Goal: Complete application form: Complete application form

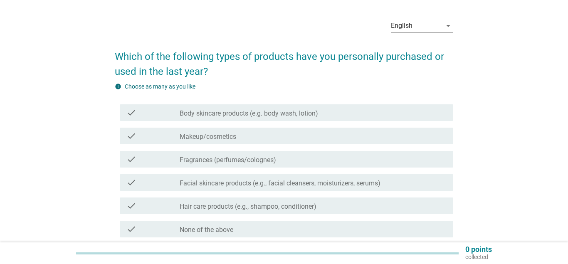
scroll to position [42, 0]
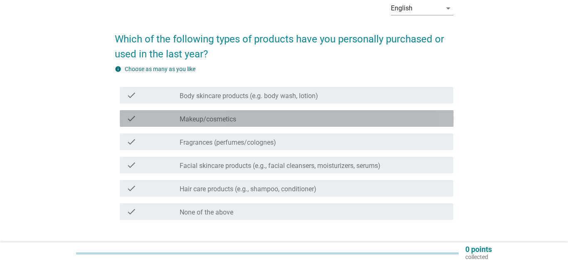
click at [249, 124] on div "check check_box_outline_blank Makeup/cosmetics" at bounding box center [287, 118] width 334 height 17
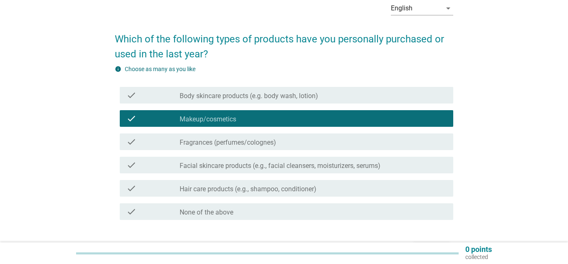
click at [247, 143] on label "Fragrances (perfumes/colognes)" at bounding box center [228, 143] width 97 height 8
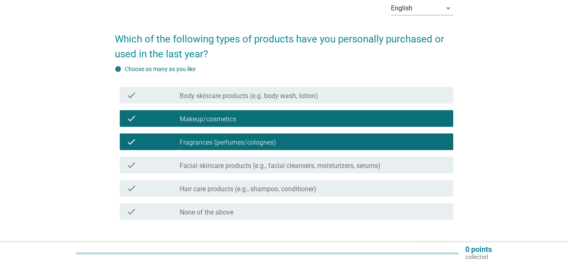
click at [224, 166] on label "Facial skincare products (e.g., facial cleansers, moisturizers, serums)" at bounding box center [280, 166] width 201 height 8
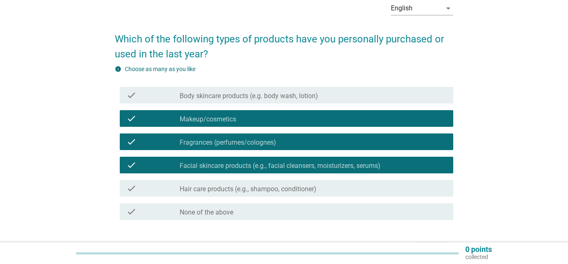
click at [226, 191] on label "Hair care products (e.g., shampoo, conditioner)" at bounding box center [248, 189] width 137 height 8
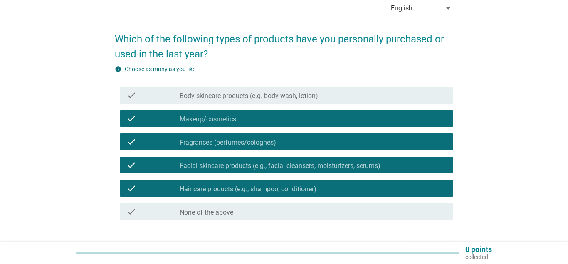
scroll to position [97, 0]
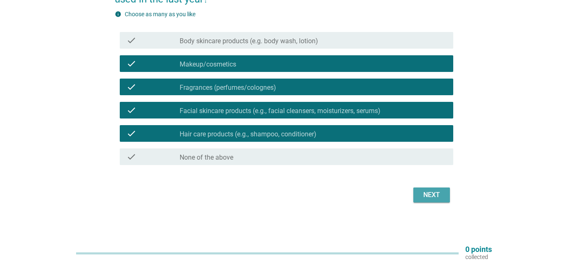
click at [422, 197] on div "Next" at bounding box center [431, 195] width 23 height 10
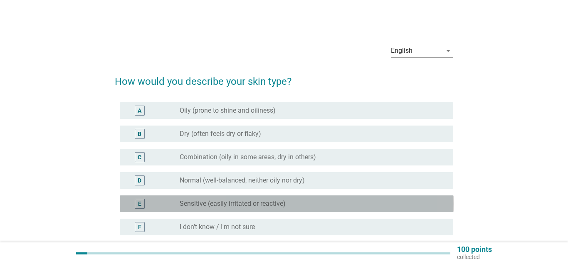
click at [222, 206] on label "Sensitive (easily irritated or reactive)" at bounding box center [233, 204] width 106 height 8
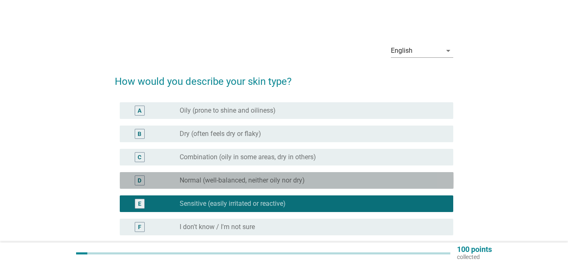
click at [286, 177] on label "Normal (well-balanced, neither oily nor dry)" at bounding box center [242, 180] width 125 height 8
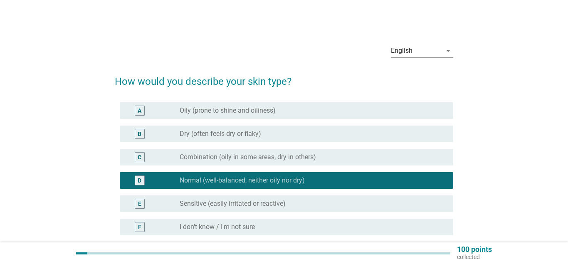
click at [264, 198] on div "E radio_button_unchecked Sensitive (easily irritated or reactive)" at bounding box center [287, 204] width 334 height 17
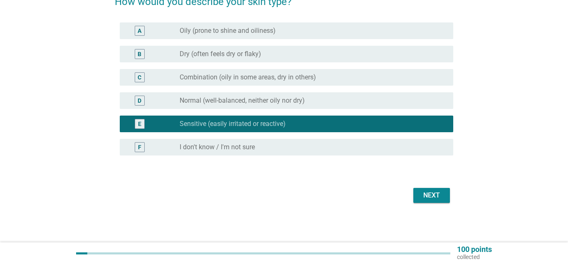
scroll to position [80, 0]
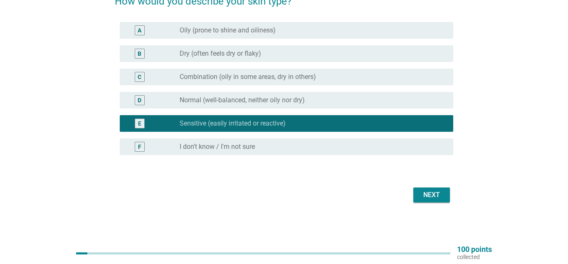
click at [415, 200] on button "Next" at bounding box center [432, 195] width 37 height 15
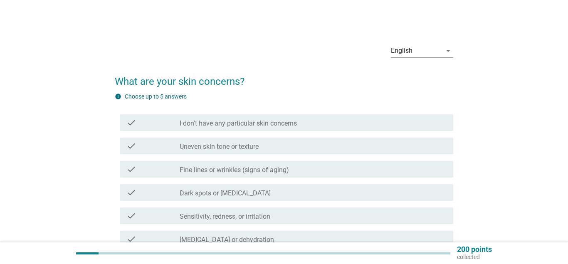
scroll to position [42, 0]
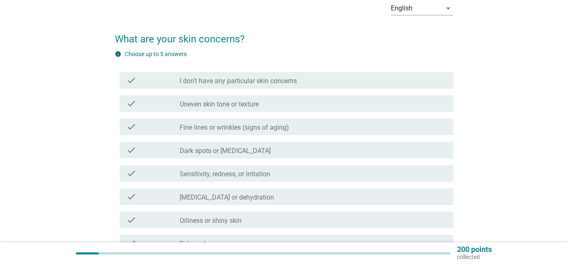
click at [236, 179] on div "check check_box_outline_blank Sensitivity, redness, or irritation" at bounding box center [287, 173] width 334 height 17
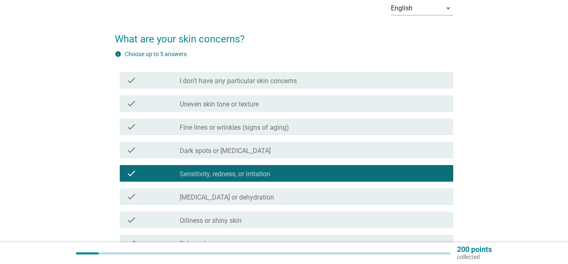
click at [235, 193] on label "[MEDICAL_DATA] or dehydration" at bounding box center [227, 197] width 94 height 8
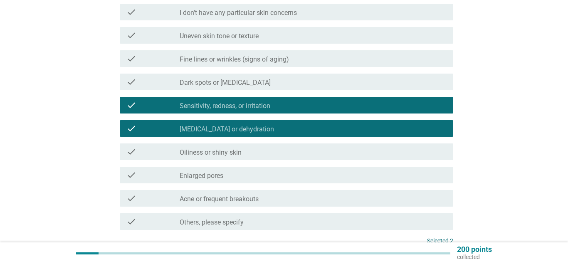
scroll to position [127, 0]
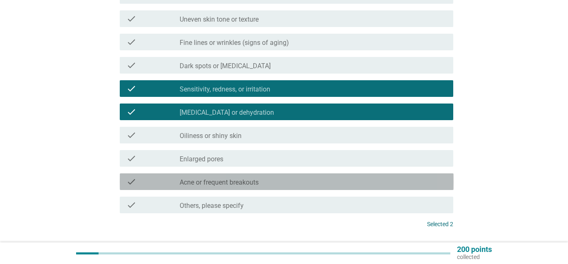
click at [223, 184] on label "Acne or frequent breakouts" at bounding box center [219, 182] width 79 height 8
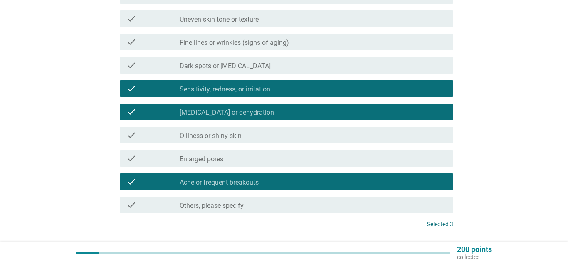
scroll to position [188, 0]
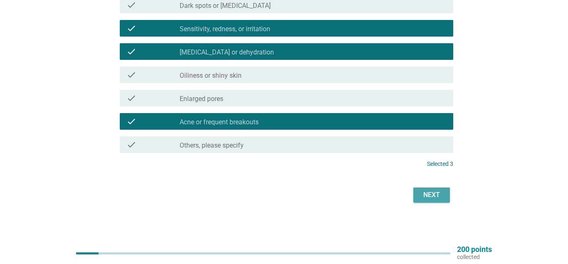
click at [424, 201] on button "Next" at bounding box center [432, 195] width 37 height 15
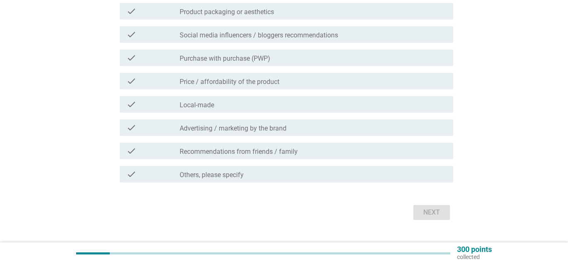
scroll to position [339, 0]
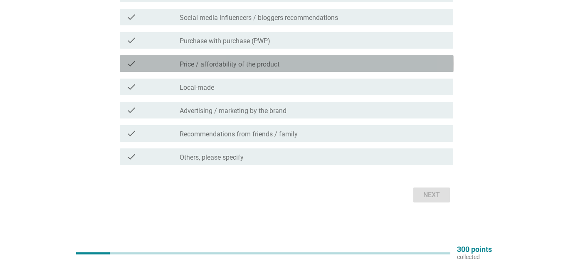
click at [233, 64] on label "Price / affordability of the product" at bounding box center [230, 64] width 100 height 8
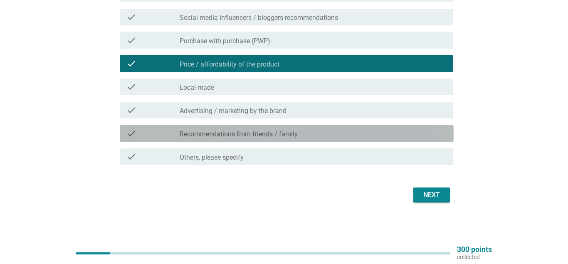
click at [228, 136] on label "Recommendations from friends / family" at bounding box center [239, 134] width 118 height 8
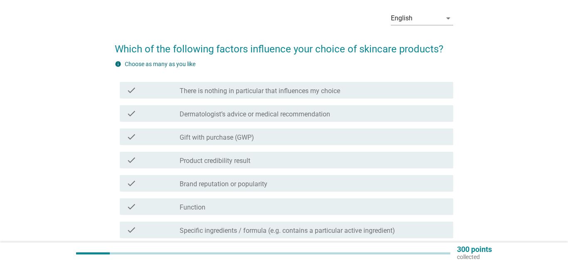
scroll to position [0, 0]
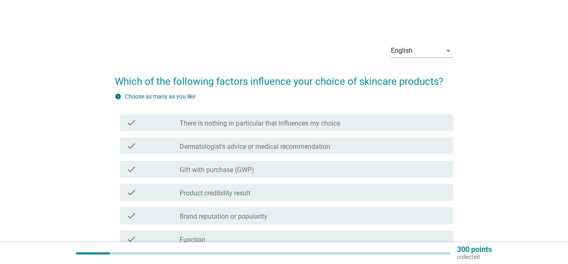
click at [230, 146] on label "Dermatologist’s advice or medical recommendation" at bounding box center [255, 147] width 151 height 8
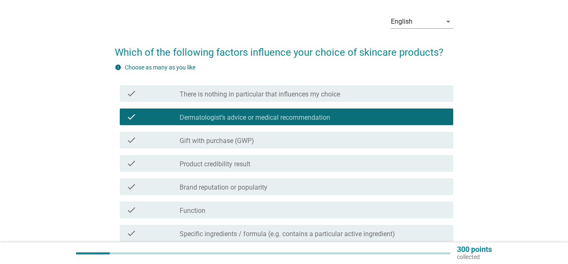
scroll to position [42, 0]
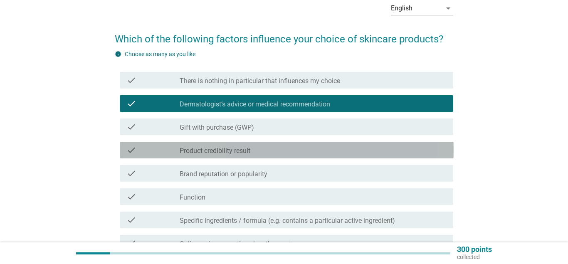
click at [217, 152] on label "Product credibility result" at bounding box center [215, 151] width 71 height 8
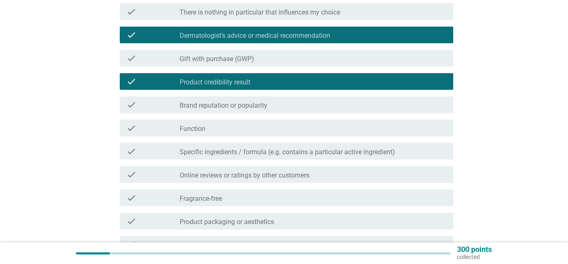
scroll to position [127, 0]
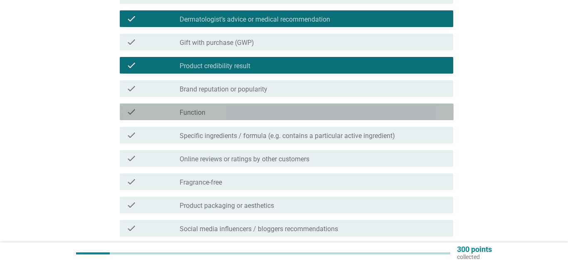
click at [222, 115] on div "check_box_outline_blank Function" at bounding box center [313, 112] width 267 height 10
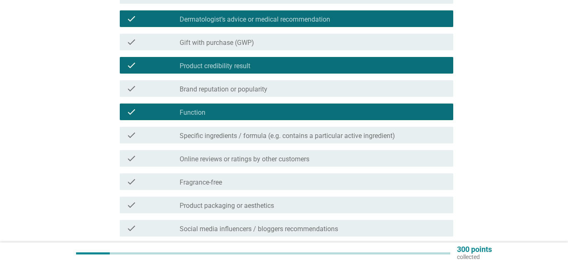
scroll to position [297, 0]
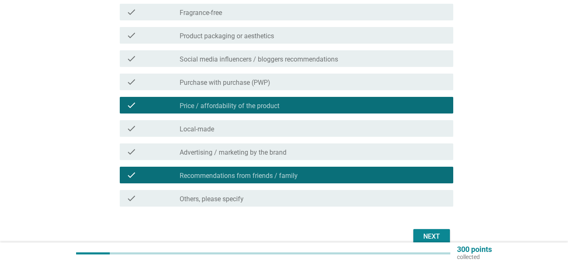
click at [427, 233] on div "Next" at bounding box center [431, 237] width 23 height 10
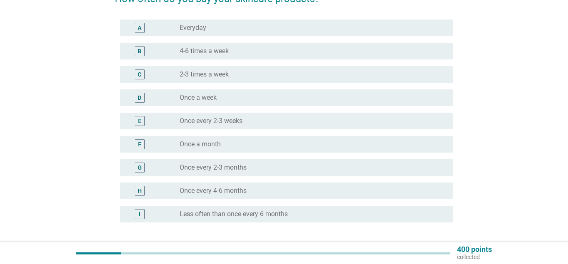
scroll to position [85, 0]
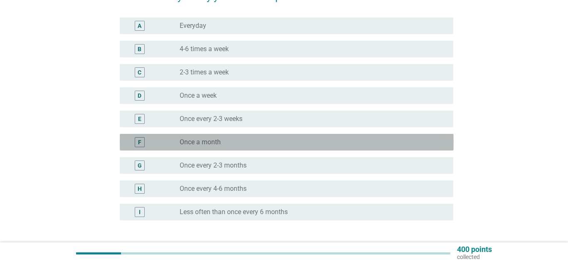
click at [209, 141] on label "Once a month" at bounding box center [200, 142] width 41 height 8
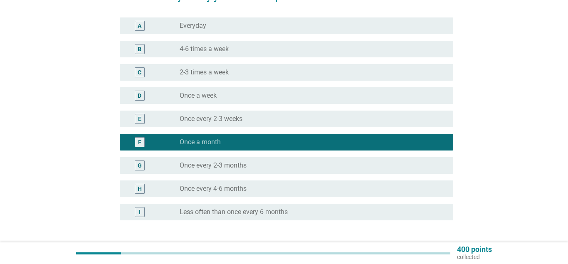
scroll to position [150, 0]
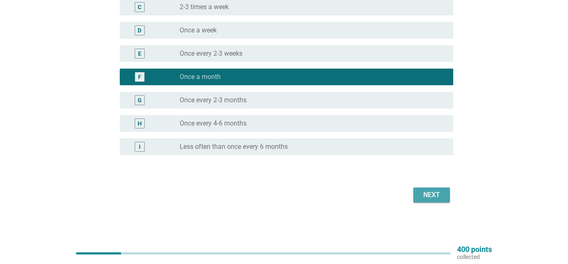
click at [440, 199] on div "Next" at bounding box center [431, 195] width 23 height 10
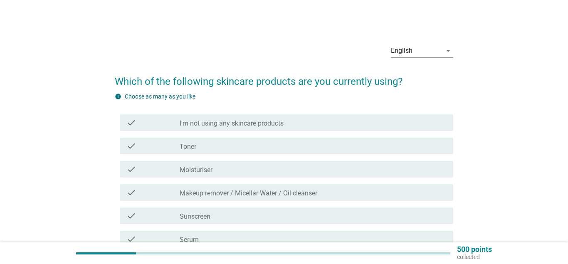
scroll to position [42, 0]
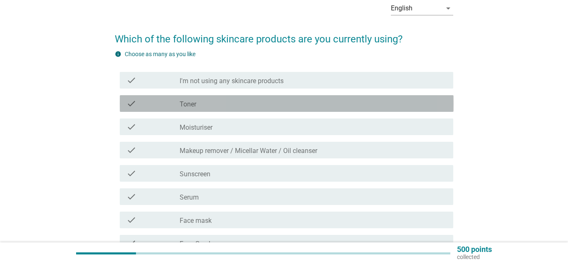
click at [182, 103] on label "Toner" at bounding box center [188, 104] width 17 height 8
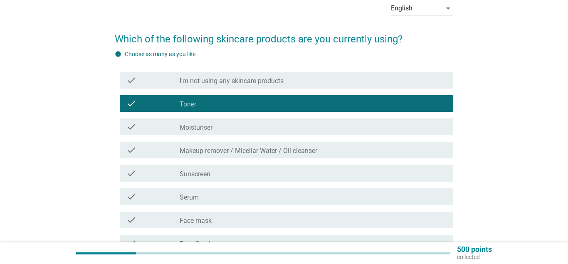
click at [190, 124] on label "Moisturiser" at bounding box center [196, 128] width 33 height 8
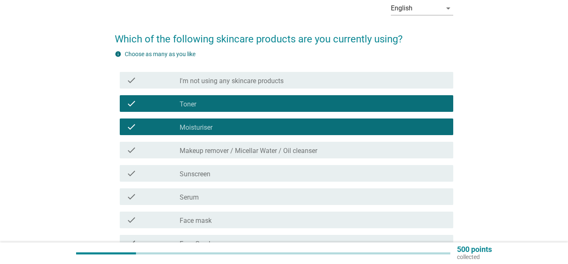
scroll to position [85, 0]
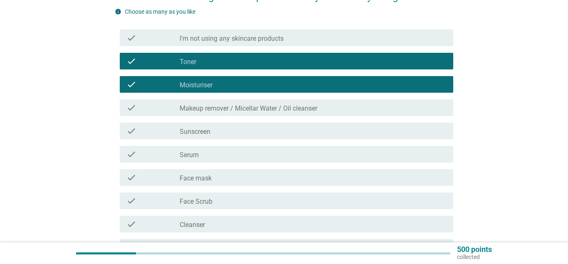
click at [197, 131] on label "Sunscreen" at bounding box center [195, 132] width 31 height 8
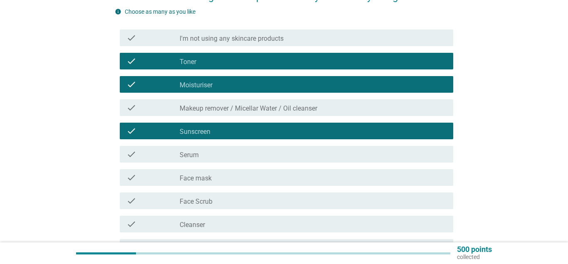
click at [201, 157] on div "check_box_outline_blank Serum" at bounding box center [313, 154] width 267 height 10
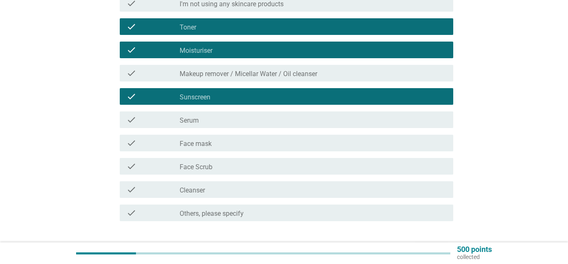
scroll to position [127, 0]
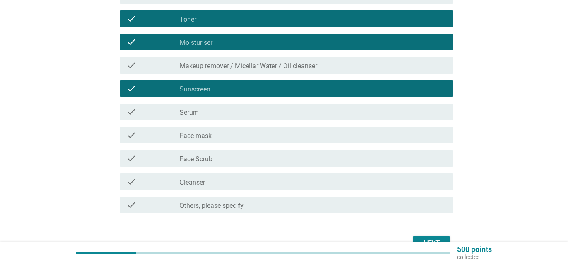
click at [211, 185] on div "check_box_outline_blank Cleanser" at bounding box center [313, 182] width 267 height 10
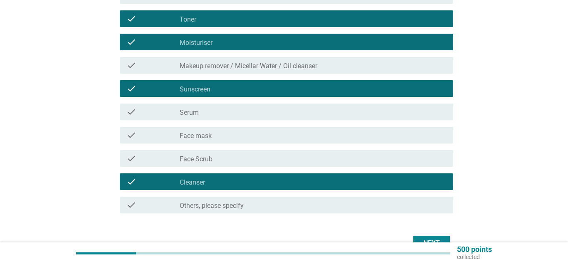
click at [207, 109] on div "check_box_outline_blank Serum" at bounding box center [313, 112] width 267 height 10
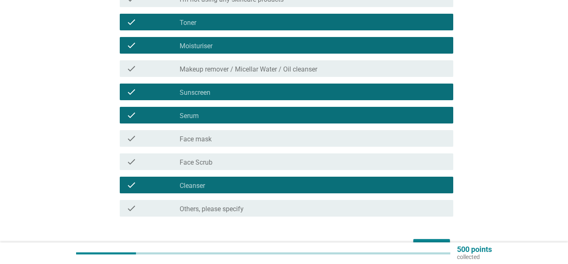
scroll to position [176, 0]
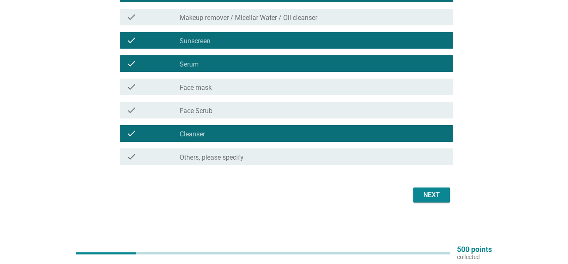
click at [434, 195] on div "Next" at bounding box center [431, 195] width 23 height 10
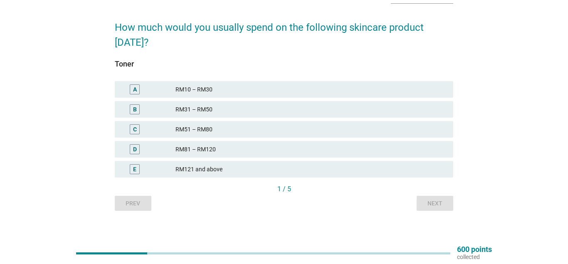
scroll to position [60, 0]
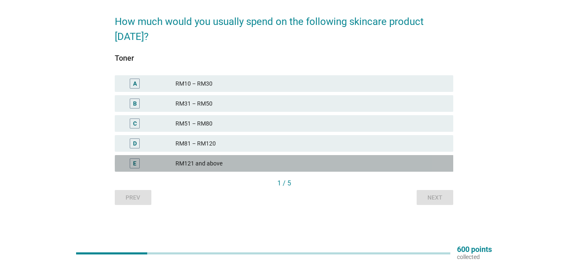
click at [169, 166] on div "E" at bounding box center [148, 164] width 54 height 10
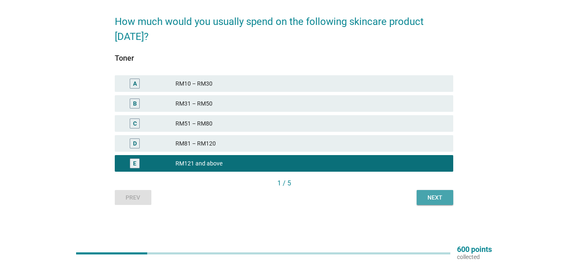
click at [439, 197] on div "Next" at bounding box center [435, 197] width 23 height 9
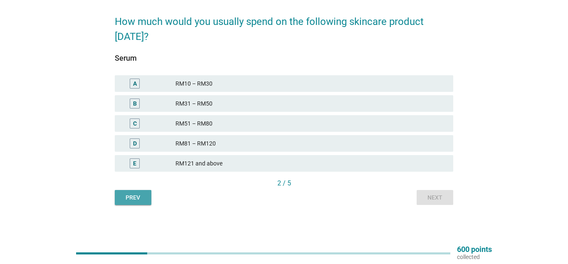
click at [132, 199] on div "Prev" at bounding box center [132, 197] width 23 height 9
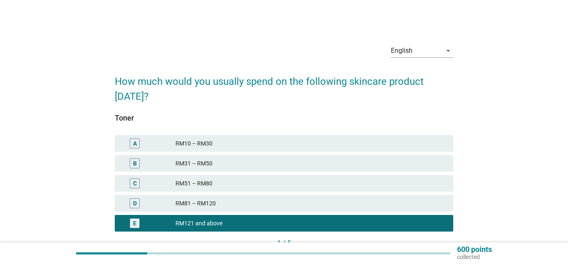
click at [207, 182] on div "RM51 – RM80" at bounding box center [311, 183] width 271 height 10
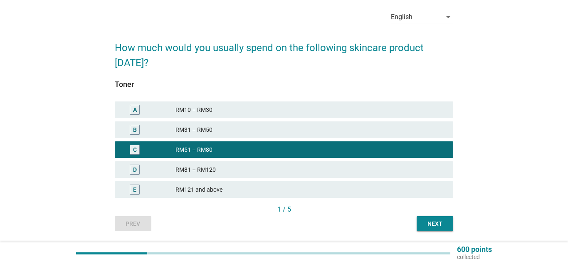
scroll to position [60, 0]
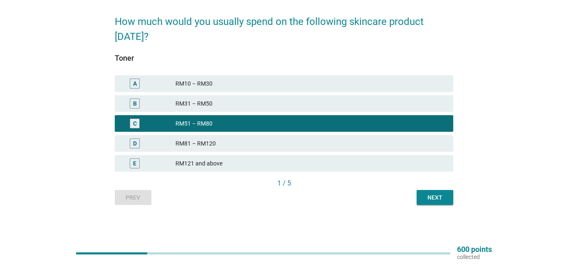
click at [430, 199] on div "Next" at bounding box center [435, 197] width 23 height 9
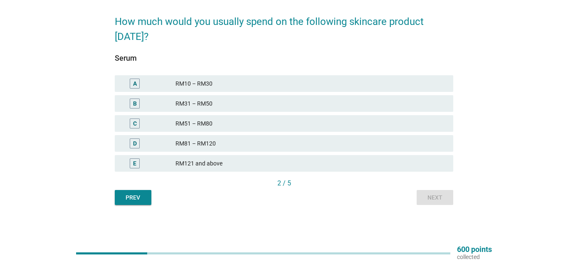
click at [146, 196] on button "Prev" at bounding box center [133, 197] width 37 height 15
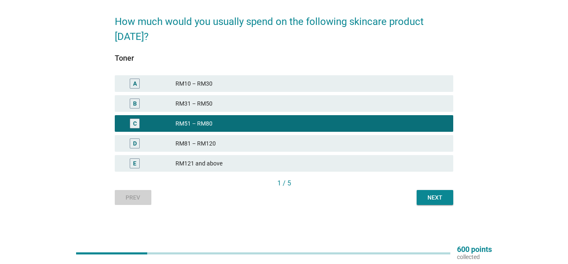
scroll to position [0, 0]
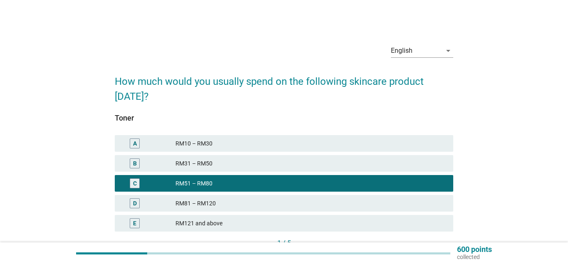
click at [218, 165] on div "RM31 – RM50" at bounding box center [311, 164] width 271 height 10
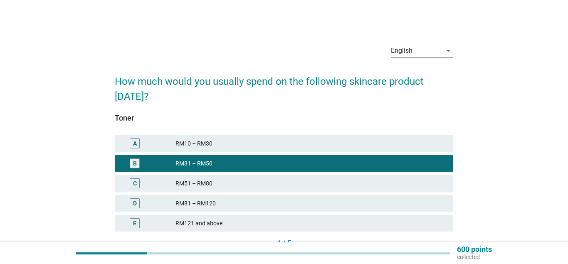
scroll to position [60, 0]
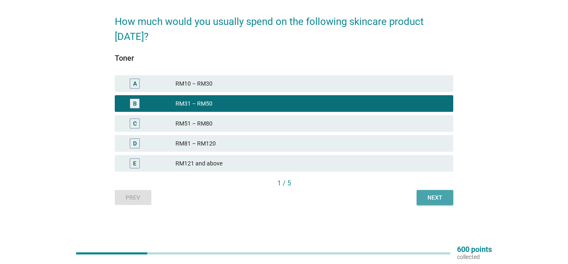
click at [428, 198] on div "Next" at bounding box center [435, 197] width 23 height 9
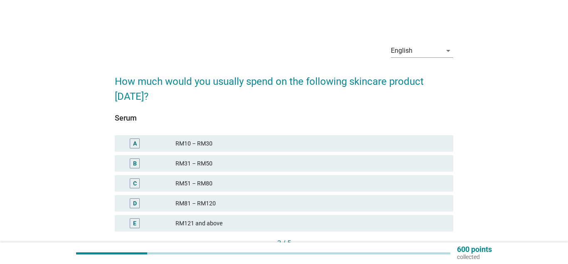
click at [212, 203] on div "RM81 – RM120" at bounding box center [311, 203] width 271 height 10
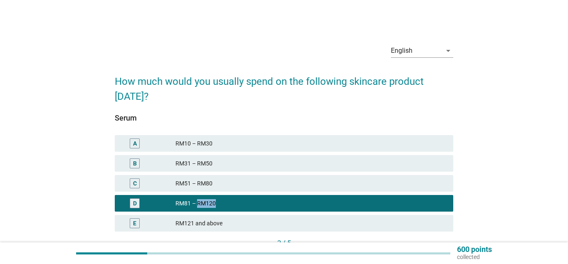
scroll to position [60, 0]
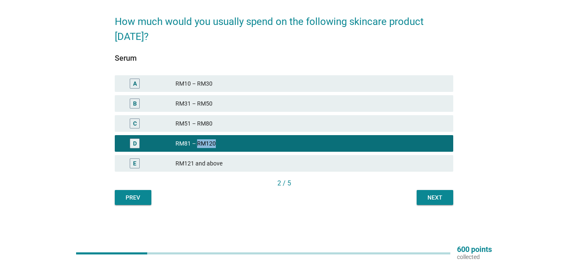
click at [433, 198] on div "Next" at bounding box center [435, 197] width 23 height 9
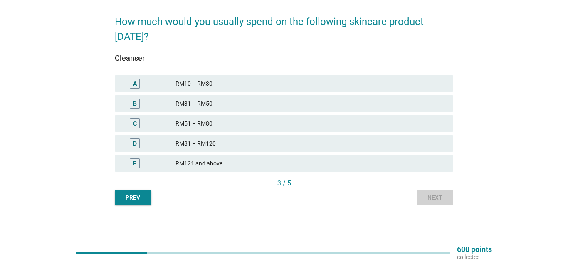
scroll to position [0, 0]
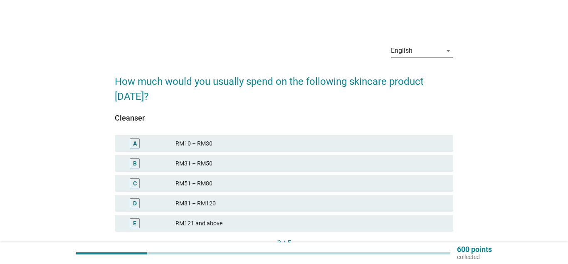
click at [206, 168] on div "RM31 – RM50" at bounding box center [311, 164] width 271 height 10
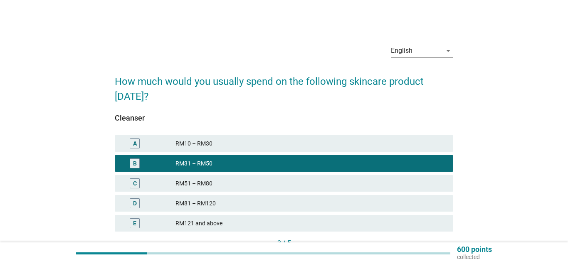
scroll to position [60, 0]
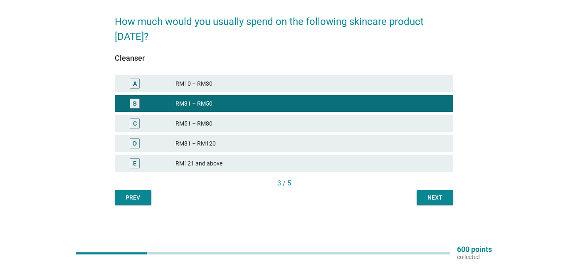
click at [434, 188] on div "3 / 5" at bounding box center [284, 184] width 339 height 12
click at [434, 194] on div "Next" at bounding box center [435, 197] width 23 height 9
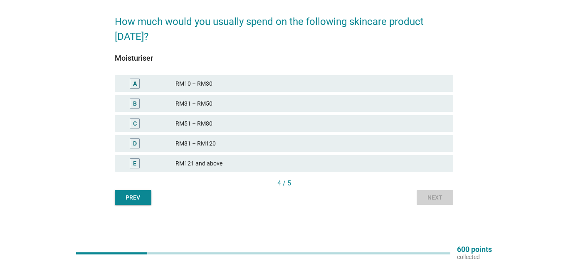
scroll to position [0, 0]
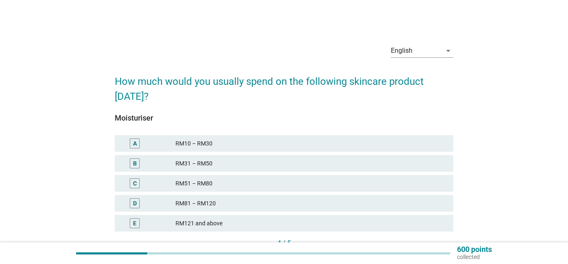
click at [216, 187] on div "RM51 – RM80" at bounding box center [311, 183] width 271 height 10
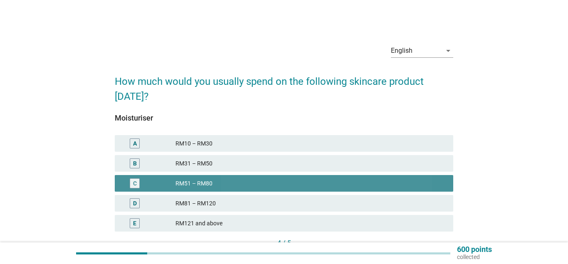
scroll to position [60, 0]
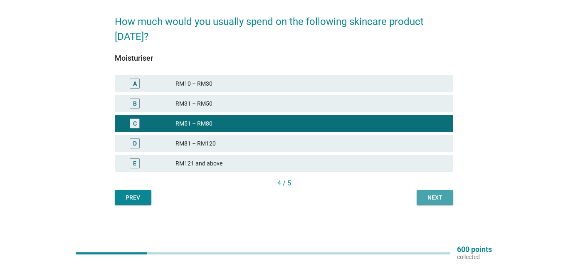
click at [428, 201] on div "Next" at bounding box center [435, 197] width 23 height 9
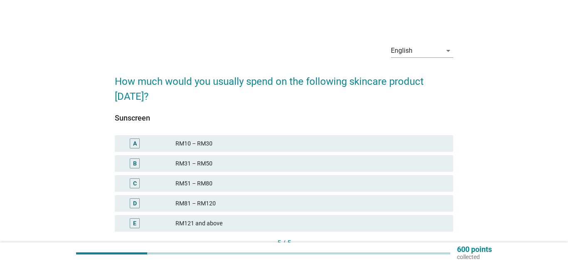
click at [210, 161] on div "RM31 – RM50" at bounding box center [311, 164] width 271 height 10
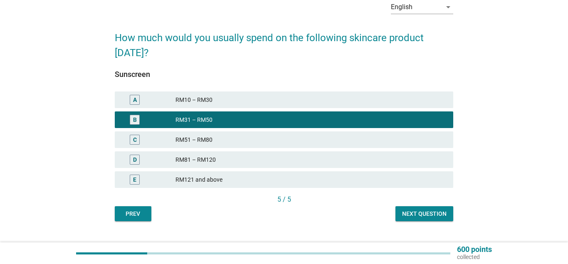
scroll to position [60, 0]
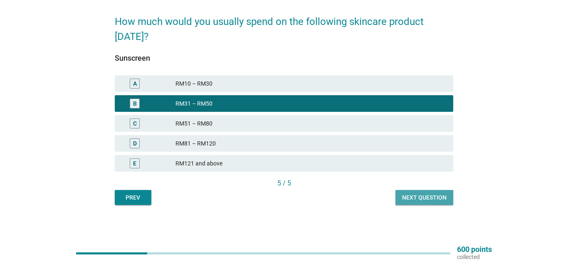
click at [401, 196] on button "Next question" at bounding box center [425, 197] width 58 height 15
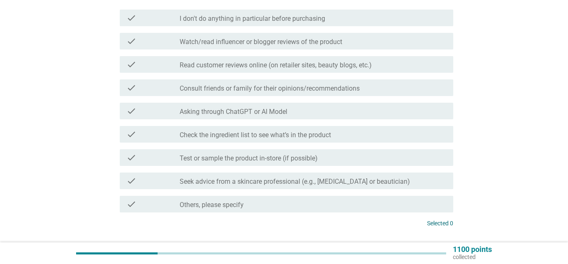
scroll to position [85, 0]
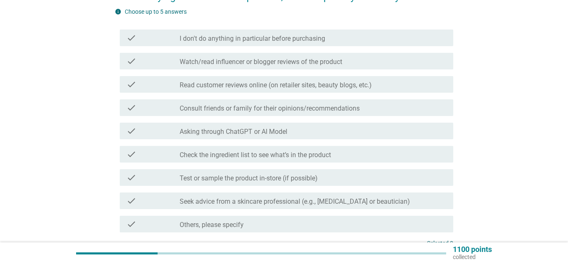
click at [196, 206] on div "check check_box_outline_blank Seek advice from a skincare professional (e.g., […" at bounding box center [287, 201] width 334 height 17
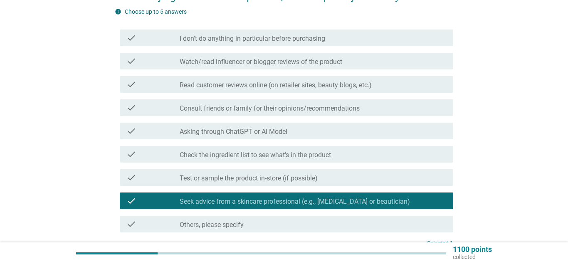
click at [196, 206] on div "check check_box_outline_blank Seek advice from a skincare professional (e.g., […" at bounding box center [287, 201] width 334 height 17
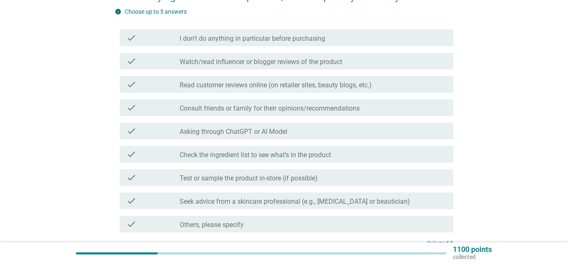
scroll to position [42, 0]
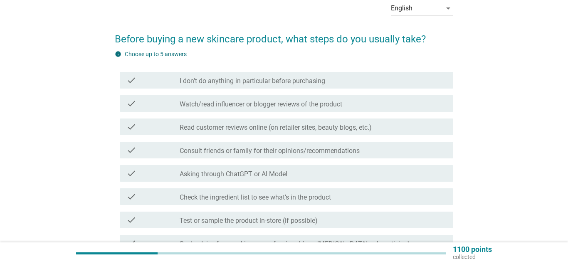
click at [240, 125] on label "Read customer reviews online (on retailer sites, beauty blogs, etc.)" at bounding box center [276, 128] width 192 height 8
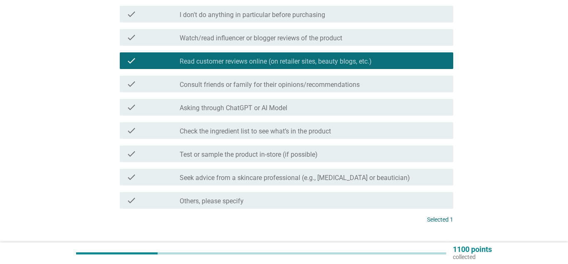
scroll to position [127, 0]
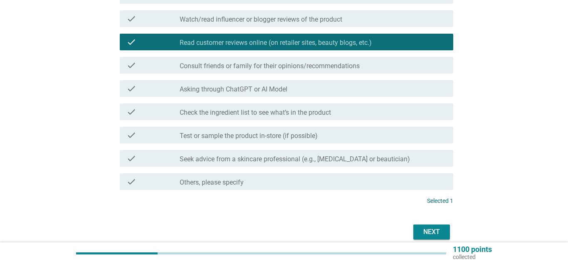
click at [203, 165] on div "check check_box_outline_blank Seek advice from a skincare professional (e.g., […" at bounding box center [287, 158] width 334 height 17
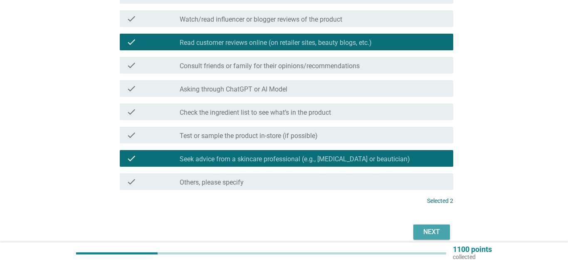
click at [425, 229] on div "Next" at bounding box center [431, 232] width 23 height 10
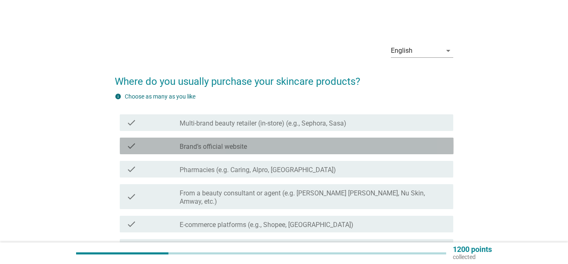
click at [234, 146] on label "Brand’s official website" at bounding box center [213, 147] width 67 height 8
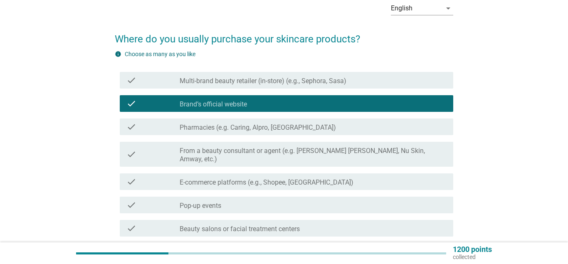
scroll to position [85, 0]
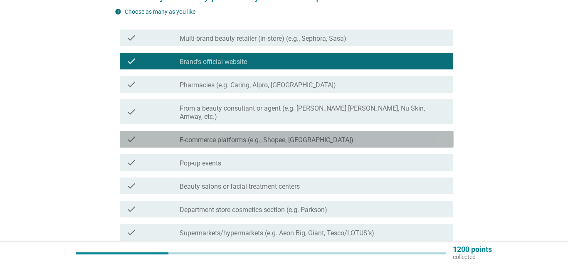
click at [209, 136] on label "E-commerce platforms (e.g., Shopee, [GEOGRAPHIC_DATA])" at bounding box center [267, 140] width 174 height 8
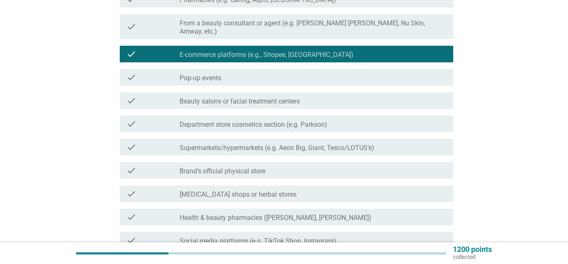
scroll to position [212, 0]
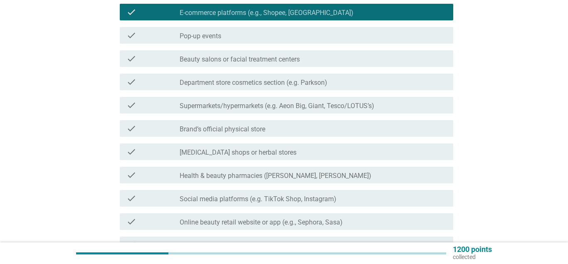
click at [215, 172] on label "Health & beauty pharmacies ([PERSON_NAME], [PERSON_NAME])" at bounding box center [276, 176] width 192 height 8
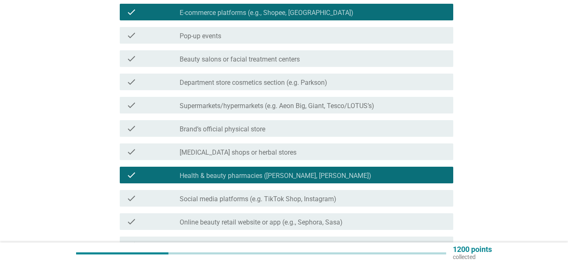
scroll to position [255, 0]
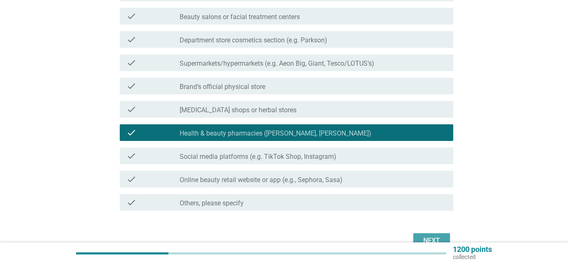
click at [430, 236] on div "Next" at bounding box center [431, 241] width 23 height 10
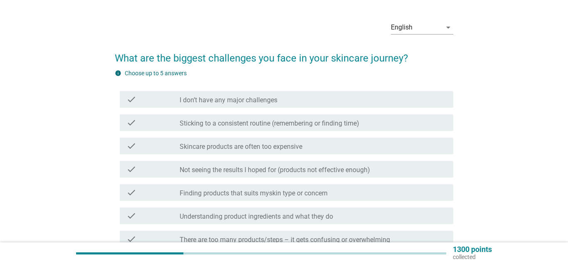
scroll to position [42, 0]
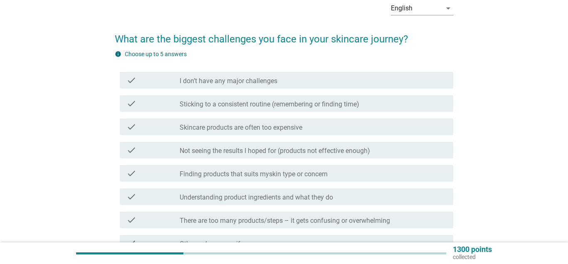
click at [230, 129] on label "Skincare products are often too expensive" at bounding box center [241, 128] width 123 height 8
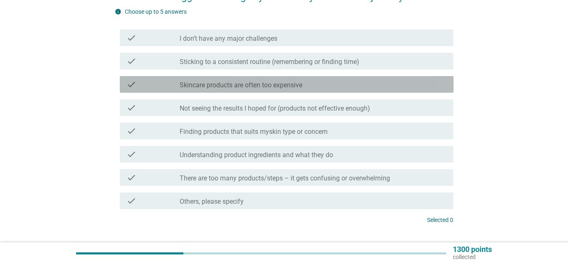
click at [227, 84] on label "Skincare products are often too expensive" at bounding box center [241, 85] width 123 height 8
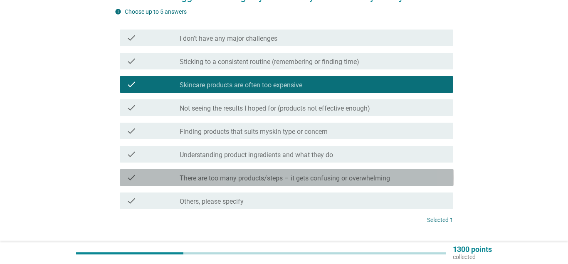
click at [215, 180] on label "There are too many products/steps – it gets confusing or overwhelming" at bounding box center [285, 178] width 211 height 8
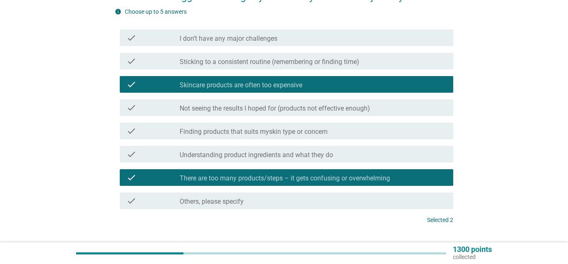
click at [206, 134] on label "Finding products that suits myskin type or concern" at bounding box center [254, 132] width 148 height 8
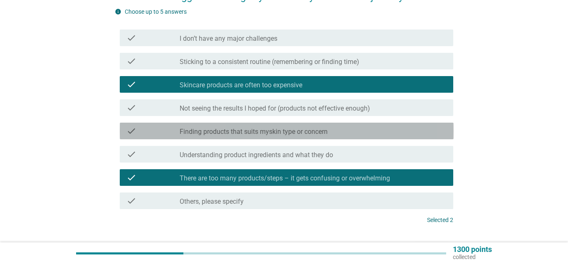
click at [183, 138] on div "check check_box_outline_blank Finding products that suits myskin type or concern" at bounding box center [287, 131] width 334 height 17
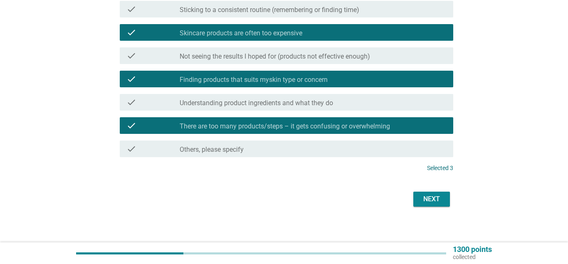
scroll to position [141, 0]
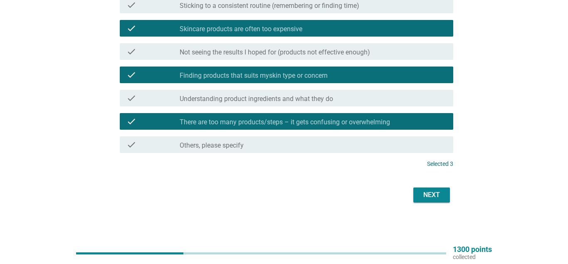
click at [433, 198] on div "Next" at bounding box center [431, 195] width 23 height 10
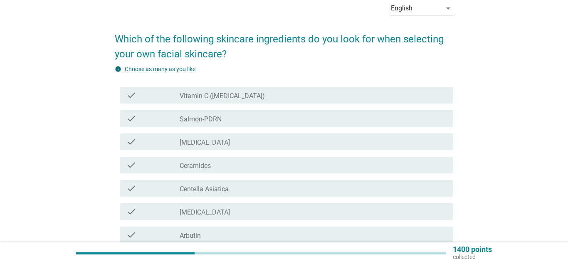
scroll to position [85, 0]
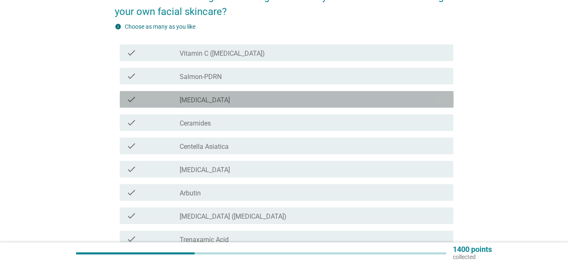
click at [201, 99] on div "check_box_outline_blank [MEDICAL_DATA]" at bounding box center [313, 99] width 267 height 10
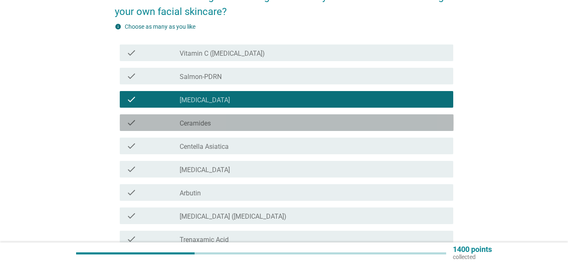
click at [208, 124] on label "Ceramides" at bounding box center [195, 123] width 31 height 8
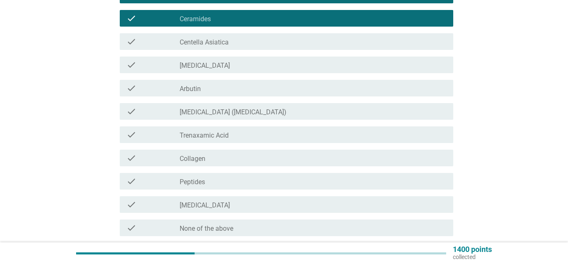
scroll to position [255, 0]
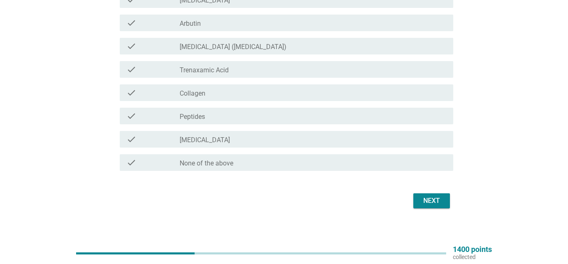
click at [436, 203] on div "Next" at bounding box center [431, 201] width 23 height 10
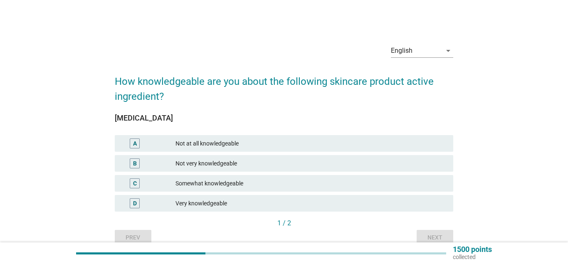
drag, startPoint x: 197, startPoint y: 163, endPoint x: 203, endPoint y: 163, distance: 6.3
click at [197, 163] on div "Not very knowledgeable" at bounding box center [311, 164] width 271 height 10
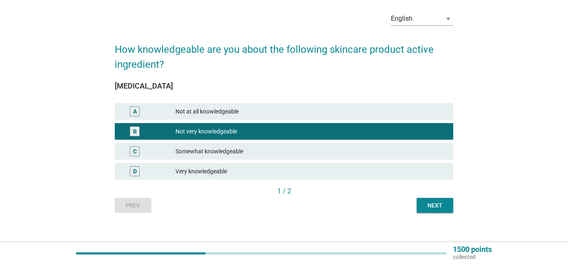
scroll to position [40, 0]
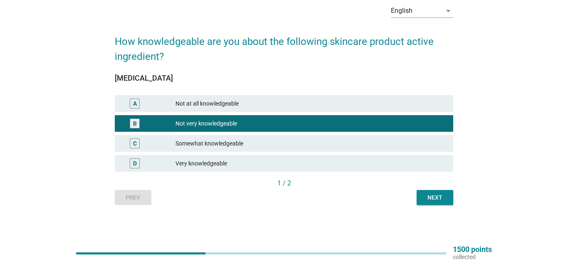
click at [437, 187] on div "1 / 2" at bounding box center [284, 183] width 339 height 10
click at [433, 195] on div "Next" at bounding box center [435, 197] width 23 height 9
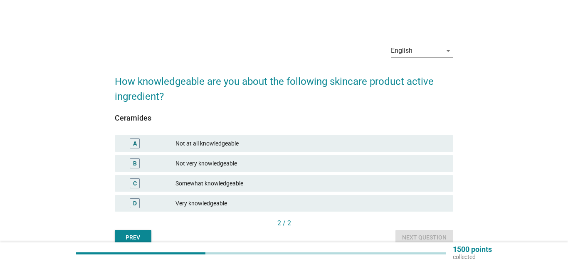
click at [241, 168] on div "Not very knowledgeable" at bounding box center [311, 164] width 271 height 10
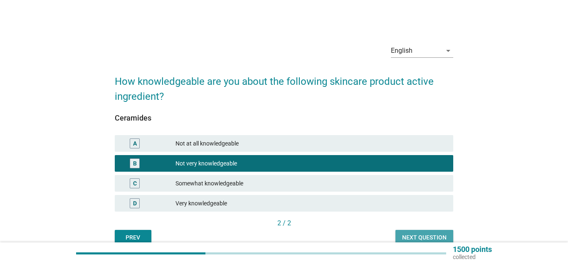
click at [434, 240] on div "Next question" at bounding box center [424, 237] width 45 height 9
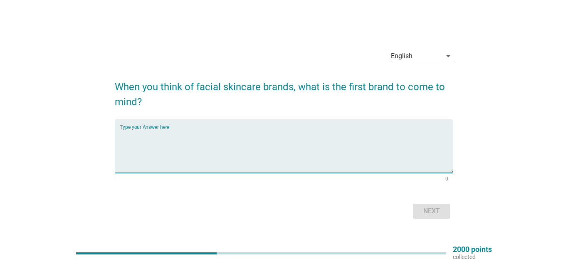
click at [184, 154] on textarea "Type your Answer here" at bounding box center [287, 151] width 334 height 44
type textarea "Skintific"
click at [424, 211] on div "Next" at bounding box center [431, 211] width 23 height 10
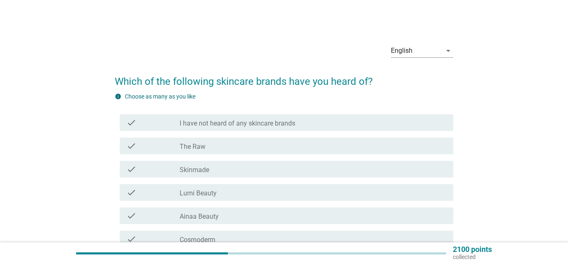
click at [230, 144] on div "check_box_outline_blank The Raw" at bounding box center [313, 146] width 267 height 10
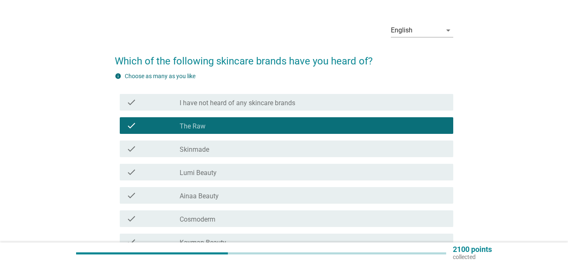
scroll to position [42, 0]
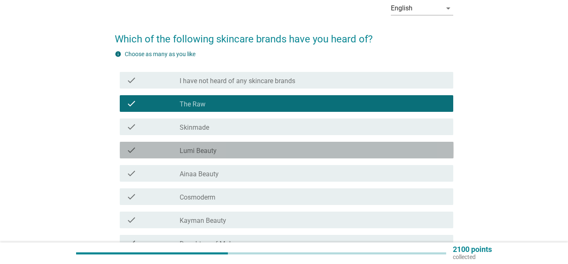
click at [211, 151] on label "Lumi Beauty" at bounding box center [198, 151] width 37 height 8
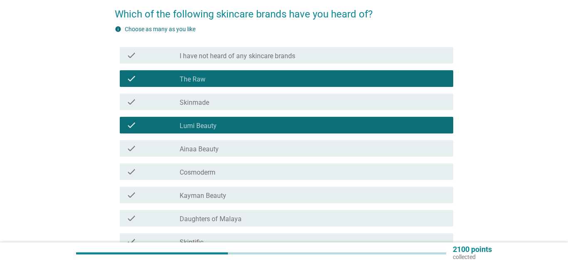
scroll to position [85, 0]
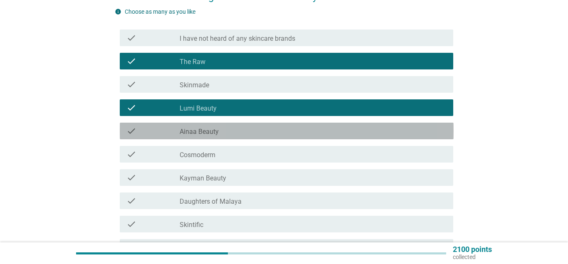
click at [218, 136] on label "Ainaa Beauty" at bounding box center [199, 132] width 39 height 8
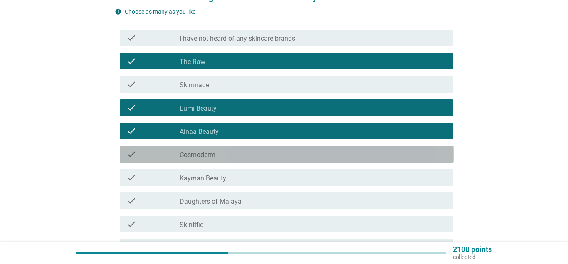
click at [222, 152] on div "check_box_outline_blank Cosmoderm" at bounding box center [313, 154] width 267 height 10
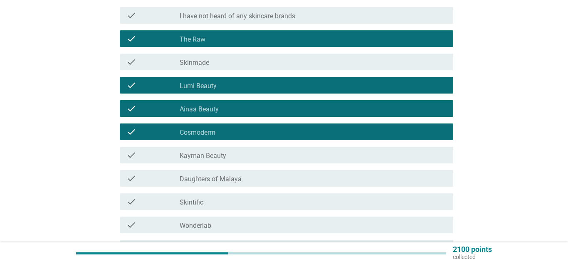
scroll to position [170, 0]
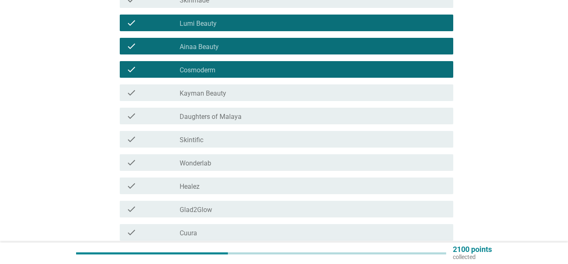
click at [215, 97] on label "Kayman Beauty" at bounding box center [203, 93] width 47 height 8
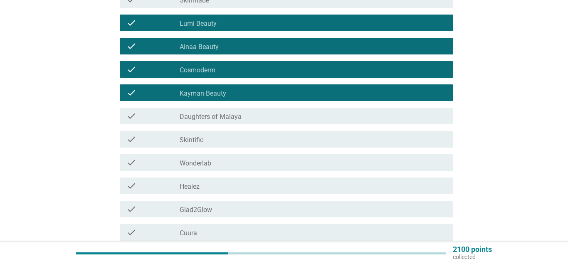
click at [225, 140] on div "check_box_outline_blank Skintific" at bounding box center [313, 139] width 267 height 10
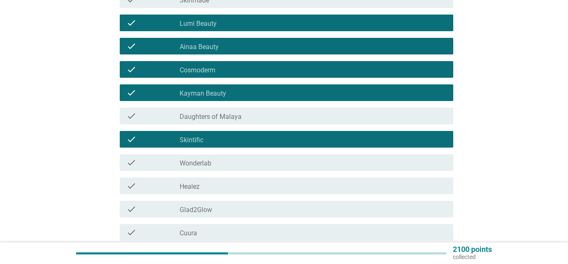
click at [224, 162] on div "check_box_outline_blank Wonderlab" at bounding box center [313, 163] width 267 height 10
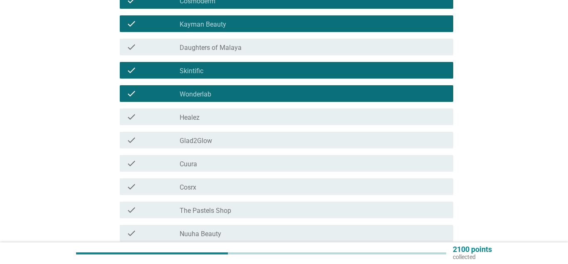
scroll to position [255, 0]
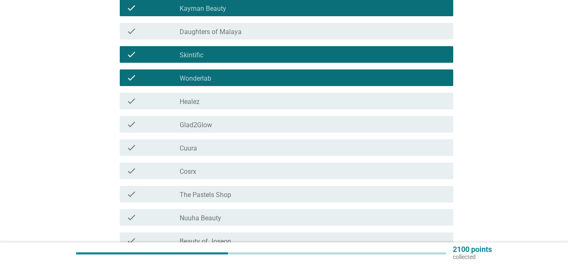
click at [201, 118] on div "check check_box_outline_blank Glad2Glow" at bounding box center [287, 124] width 334 height 17
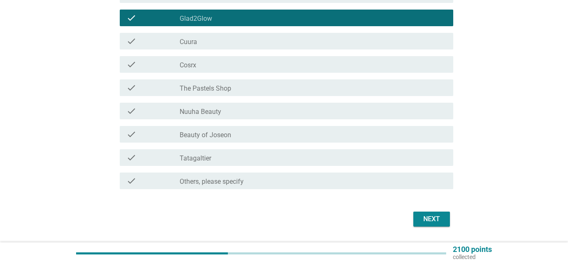
scroll to position [382, 0]
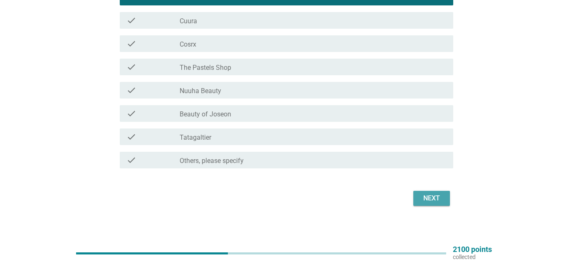
click at [428, 200] on div "Next" at bounding box center [431, 198] width 23 height 10
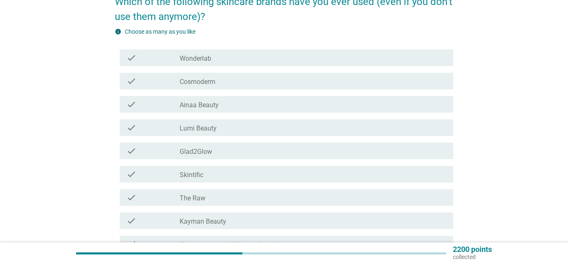
scroll to position [85, 0]
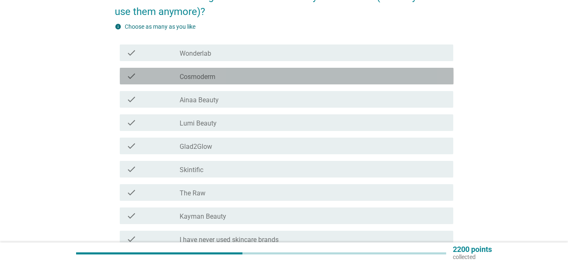
click at [204, 78] on label "Cosmoderm" at bounding box center [198, 77] width 36 height 8
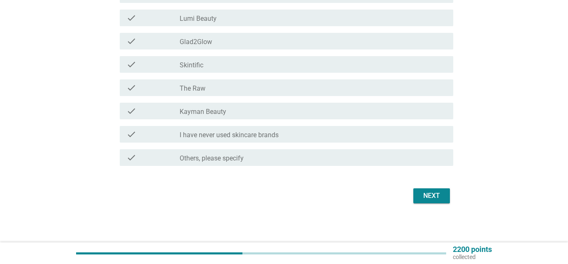
scroll to position [191, 0]
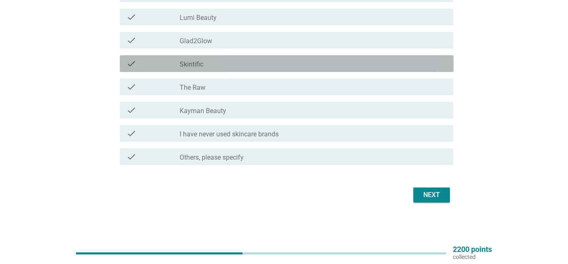
click at [196, 62] on label "Skintific" at bounding box center [192, 64] width 24 height 8
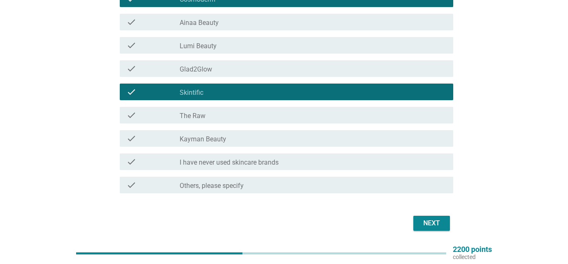
scroll to position [148, 0]
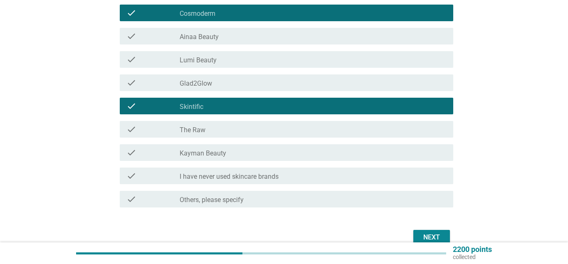
click at [428, 236] on div "Next" at bounding box center [431, 238] width 23 height 10
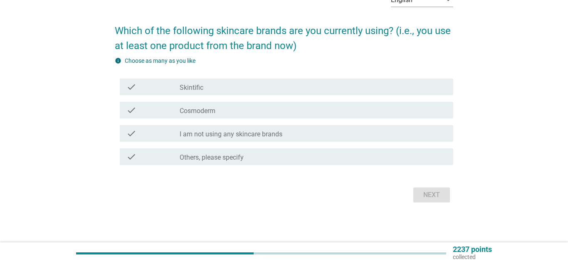
scroll to position [0, 0]
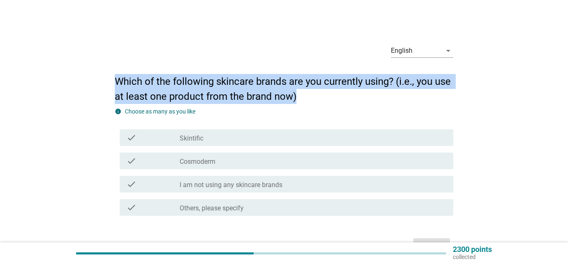
drag, startPoint x: 115, startPoint y: 81, endPoint x: 295, endPoint y: 94, distance: 179.8
click at [295, 94] on h2 "Which of the following skincare brands are you currently using? (i.e., you use …" at bounding box center [284, 85] width 339 height 38
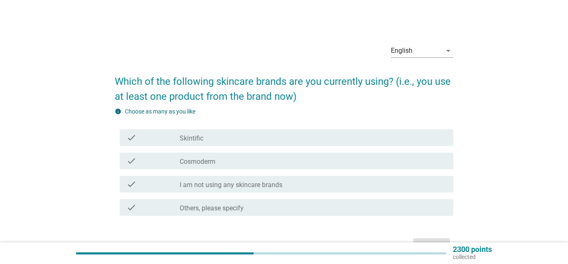
click at [324, 100] on h2 "Which of the following skincare brands are you currently using? (i.e., you use …" at bounding box center [284, 85] width 339 height 38
click at [212, 134] on div "check_box Skintific" at bounding box center [313, 138] width 267 height 10
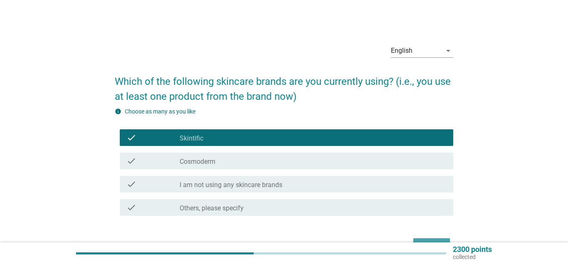
click at [426, 240] on button "Next" at bounding box center [432, 245] width 37 height 15
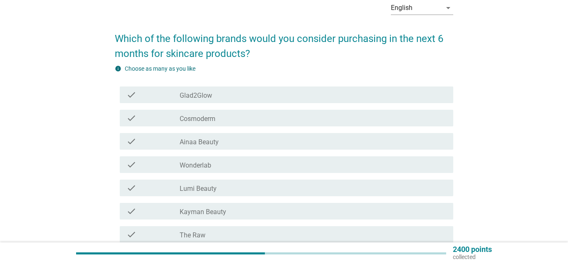
scroll to position [42, 0]
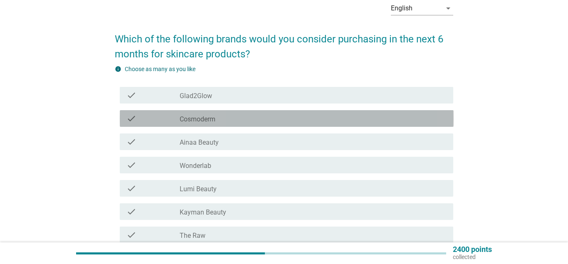
click at [215, 121] on label "Cosmoderm" at bounding box center [198, 119] width 36 height 8
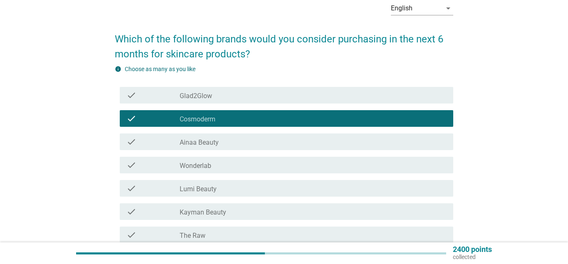
click at [217, 139] on label "Ainaa Beauty" at bounding box center [199, 143] width 39 height 8
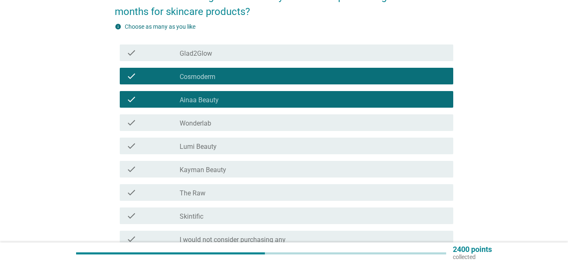
scroll to position [127, 0]
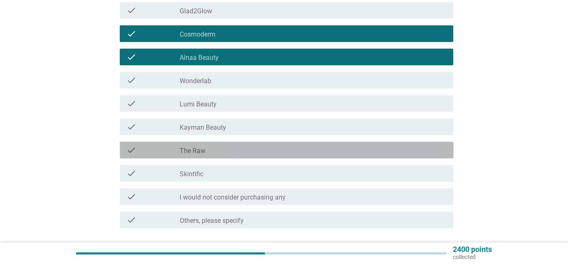
click at [213, 149] on div "check_box_outline_blank The Raw" at bounding box center [313, 150] width 267 height 10
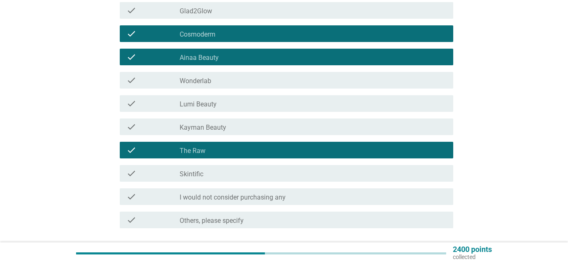
click at [216, 169] on div "check_box Skintific" at bounding box center [313, 173] width 267 height 10
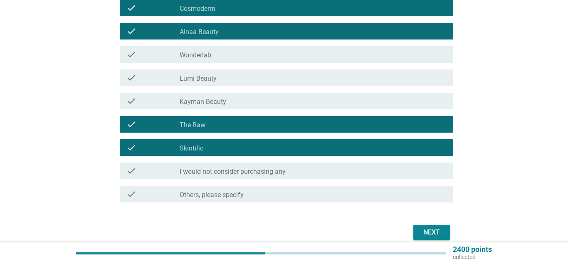
scroll to position [191, 0]
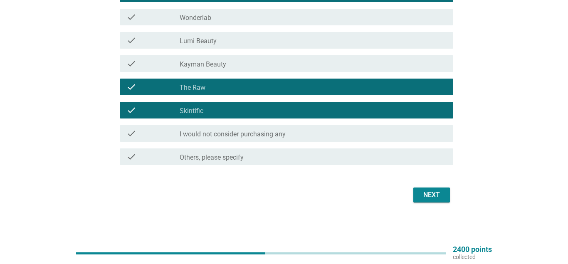
click at [421, 194] on div "Next" at bounding box center [431, 195] width 23 height 10
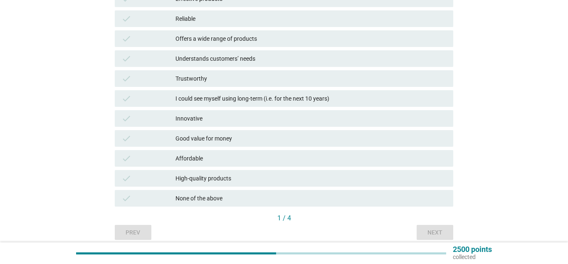
scroll to position [205, 0]
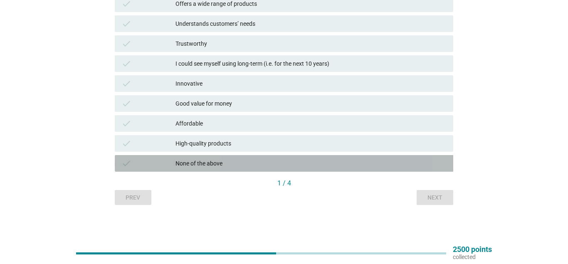
click at [218, 167] on div "None of the above" at bounding box center [311, 164] width 271 height 10
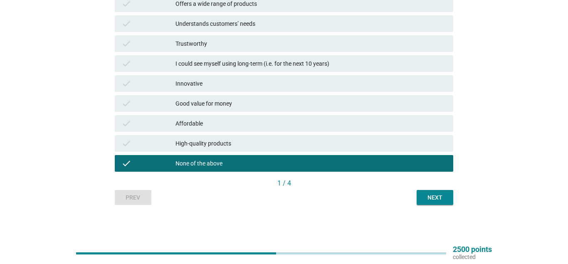
click at [446, 197] on div "Next" at bounding box center [435, 197] width 23 height 9
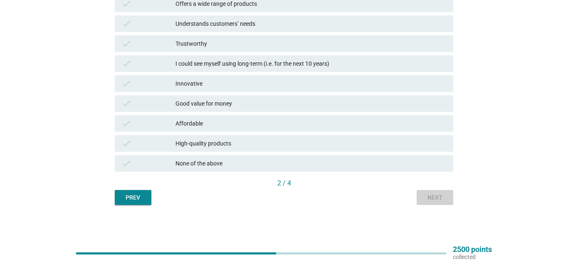
scroll to position [0, 0]
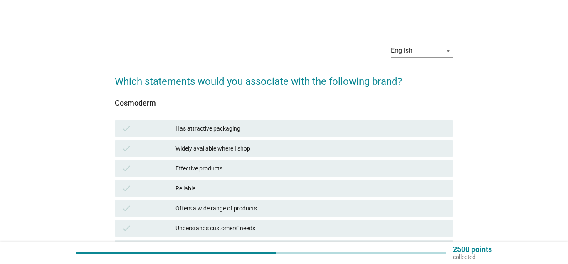
click at [214, 149] on div "Widely available where I shop" at bounding box center [311, 149] width 271 height 10
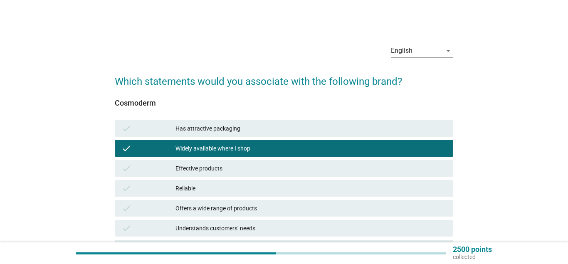
scroll to position [205, 0]
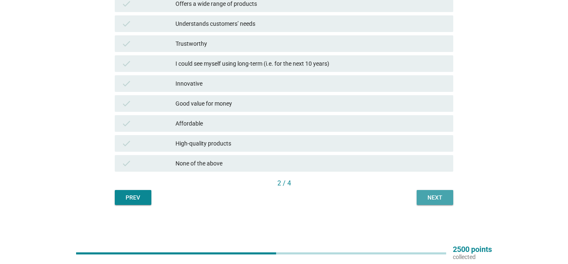
click at [436, 205] on button "Next" at bounding box center [435, 197] width 37 height 15
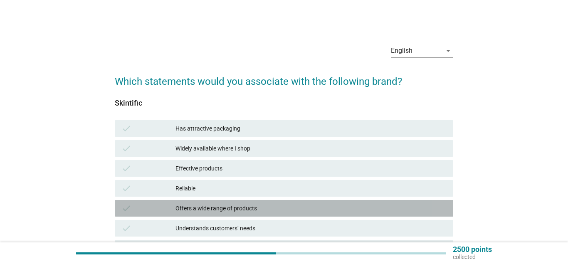
click at [206, 211] on div "Offers a wide range of products" at bounding box center [311, 208] width 271 height 10
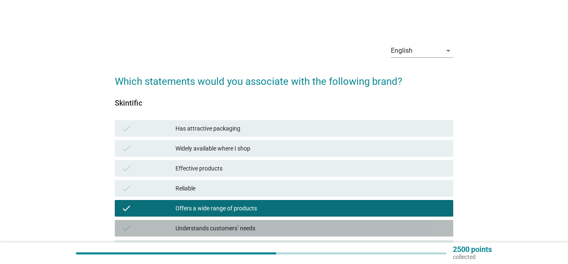
click at [204, 234] on div "check Understands customers’ needs" at bounding box center [284, 228] width 339 height 17
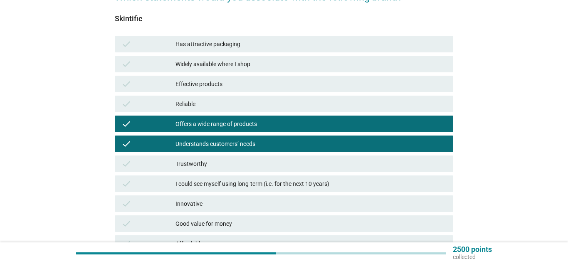
scroll to position [85, 0]
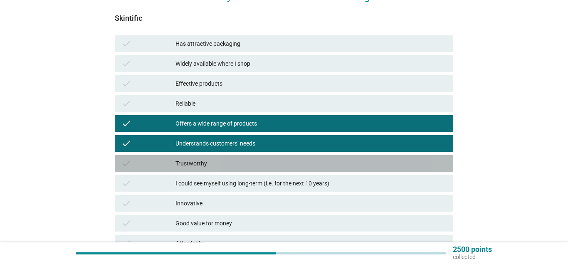
click at [189, 168] on div "Trustworthy" at bounding box center [311, 164] width 271 height 10
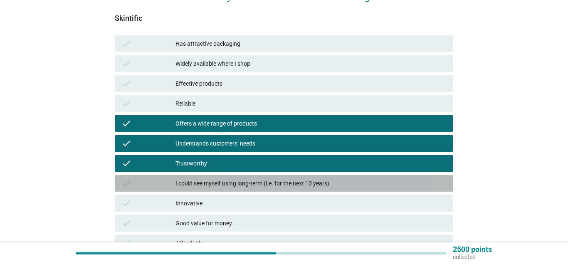
click at [196, 185] on div "I could see myself using long-term (i.e. for the next 10 years)" at bounding box center [311, 183] width 271 height 10
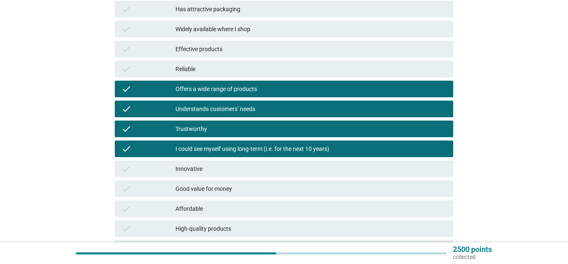
scroll to position [170, 0]
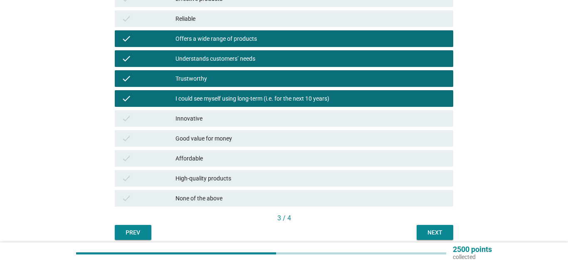
click at [203, 156] on div "Affordable" at bounding box center [311, 159] width 271 height 10
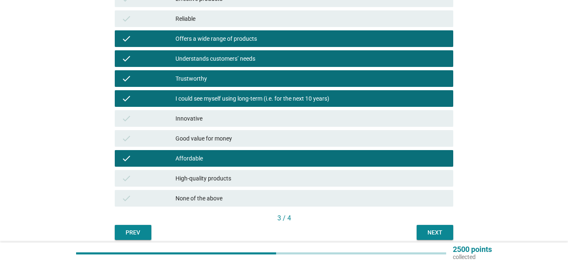
click at [211, 136] on div "Good value for money" at bounding box center [311, 139] width 271 height 10
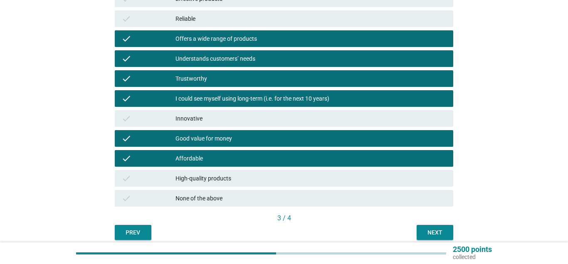
click at [438, 230] on div "Next" at bounding box center [435, 232] width 23 height 9
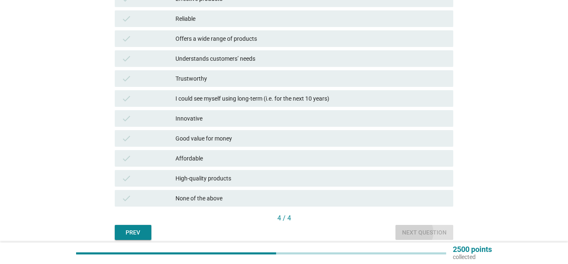
scroll to position [0, 0]
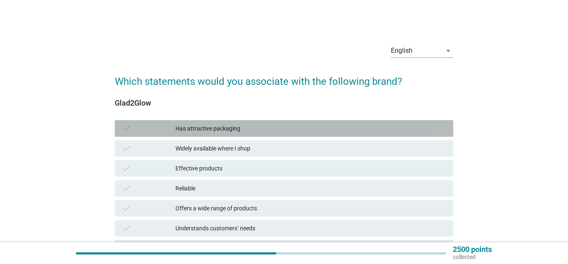
click at [217, 129] on div "Has attractive packaging" at bounding box center [311, 129] width 271 height 10
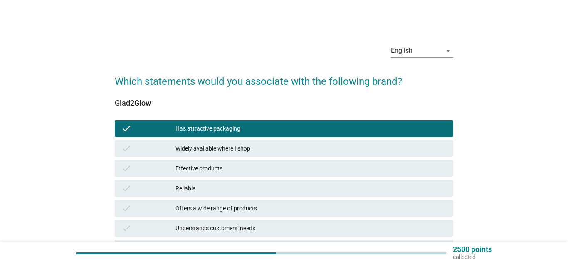
click at [224, 147] on div "Widely available where I shop" at bounding box center [311, 149] width 271 height 10
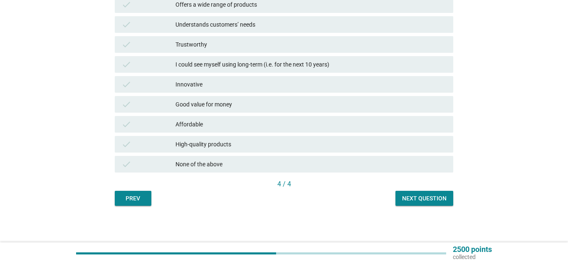
scroll to position [205, 0]
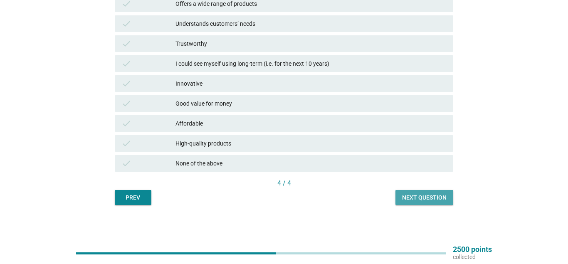
click at [431, 193] on button "Next question" at bounding box center [425, 197] width 58 height 15
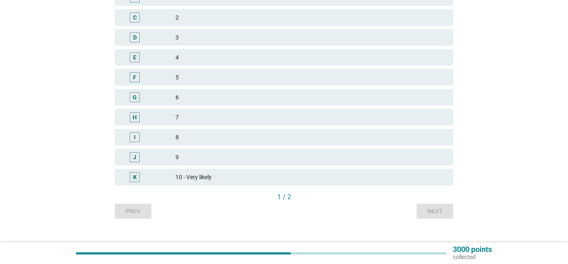
scroll to position [170, 0]
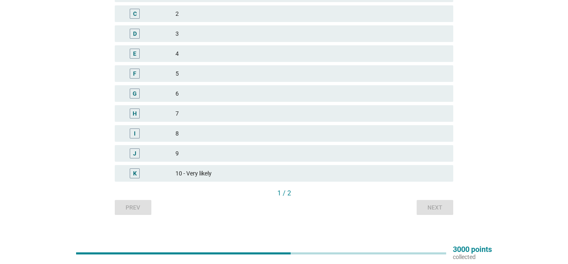
click at [190, 72] on div "5" at bounding box center [311, 74] width 271 height 10
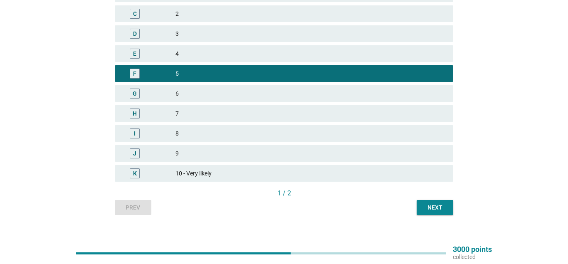
click at [434, 208] on div "Next" at bounding box center [435, 207] width 23 height 9
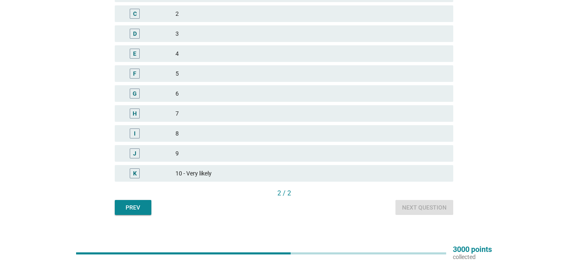
drag, startPoint x: 207, startPoint y: 156, endPoint x: 225, endPoint y: 162, distance: 19.9
click at [208, 154] on div "9" at bounding box center [311, 154] width 271 height 10
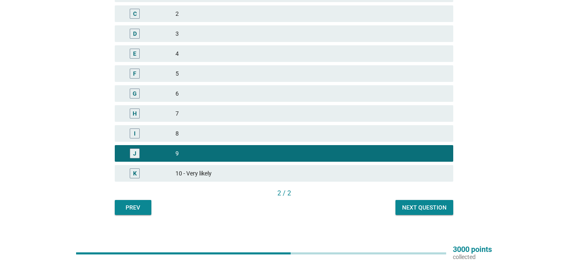
click at [438, 209] on div "Next question" at bounding box center [424, 207] width 45 height 9
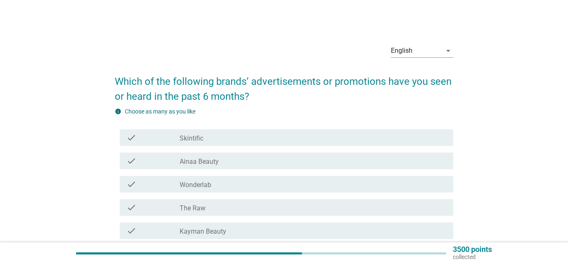
click at [238, 135] on div "check_box_outline_blank Skintific" at bounding box center [313, 138] width 267 height 10
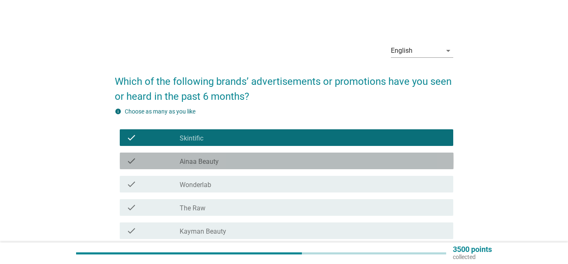
click at [233, 158] on div "check_box_outline_blank Ainaa Beauty" at bounding box center [313, 161] width 267 height 10
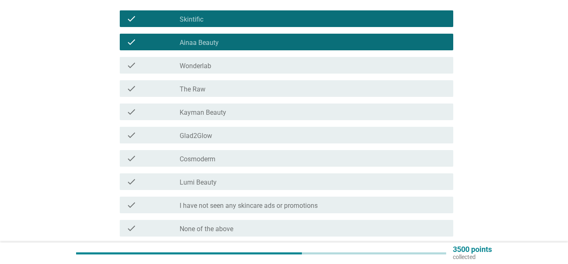
scroll to position [127, 0]
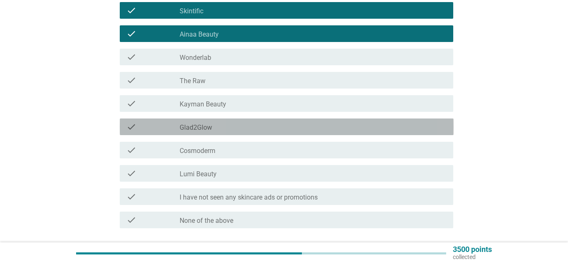
click at [206, 131] on label "Glad2Glow" at bounding box center [196, 128] width 32 height 8
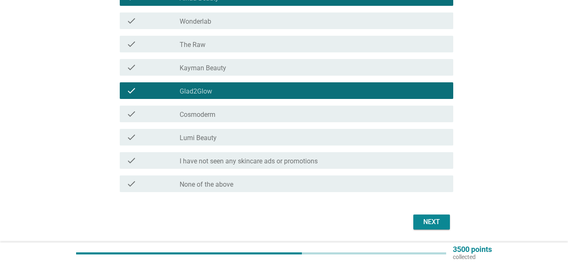
scroll to position [191, 0]
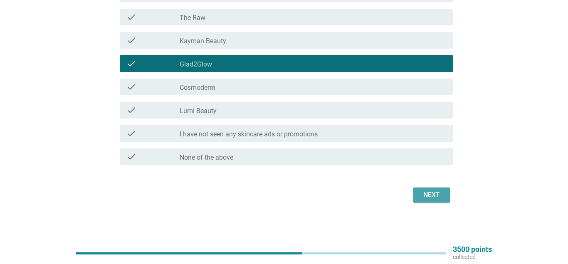
click at [417, 197] on button "Next" at bounding box center [432, 195] width 37 height 15
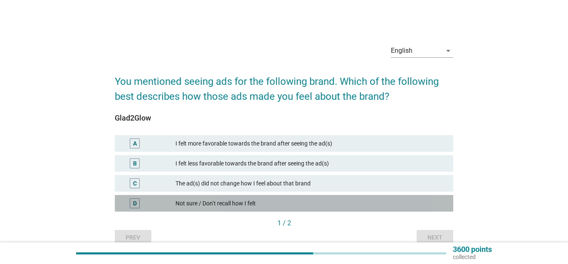
click at [233, 204] on div "Not sure / Don’t recall how I felt" at bounding box center [311, 203] width 271 height 10
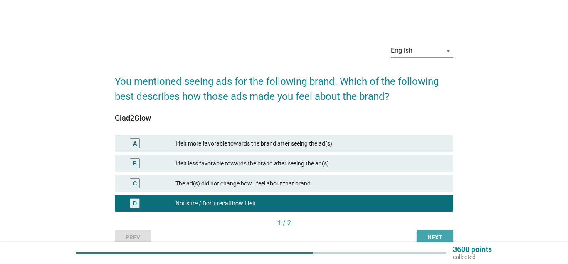
click at [429, 238] on div "Next" at bounding box center [435, 237] width 23 height 9
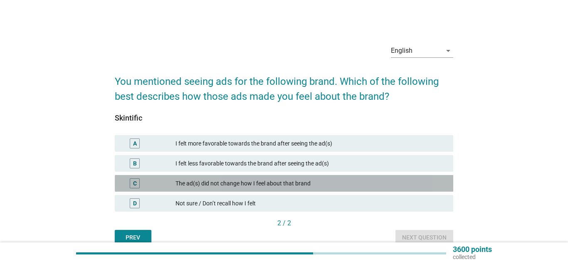
click at [230, 181] on div "The ad(s) did not change how I feel about that brand" at bounding box center [311, 183] width 271 height 10
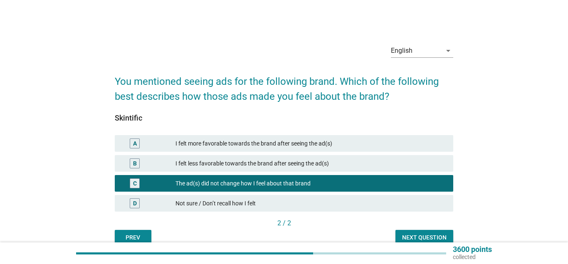
click at [406, 237] on div "Next question" at bounding box center [424, 237] width 45 height 9
click at [406, 237] on div "Prev Next question" at bounding box center [284, 237] width 339 height 15
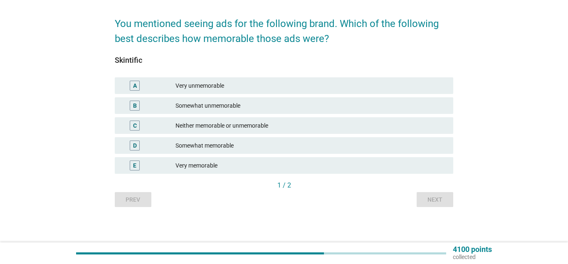
scroll to position [60, 0]
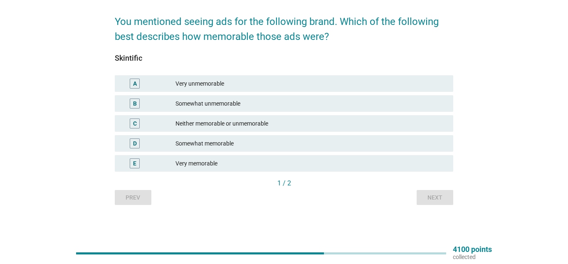
click at [202, 126] on div "Neither memorable or unmemorable" at bounding box center [311, 124] width 271 height 10
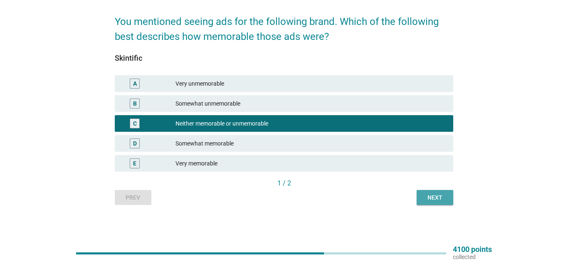
click at [431, 199] on div "Next" at bounding box center [435, 197] width 23 height 9
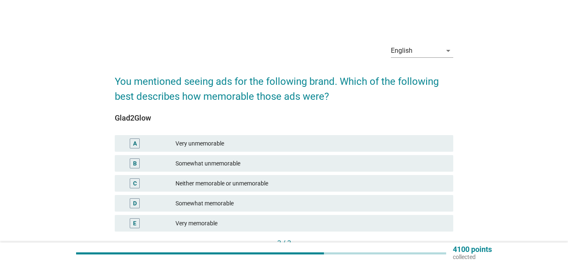
scroll to position [42, 0]
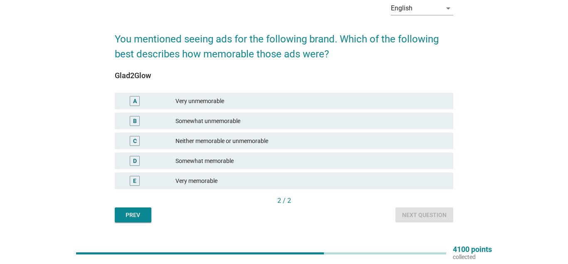
click at [225, 144] on div "Neither memorable or unmemorable" at bounding box center [311, 141] width 271 height 10
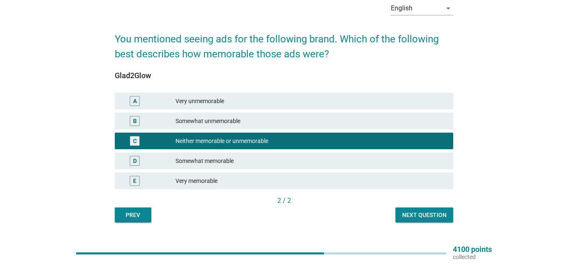
click at [425, 216] on div "Next question" at bounding box center [424, 215] width 45 height 9
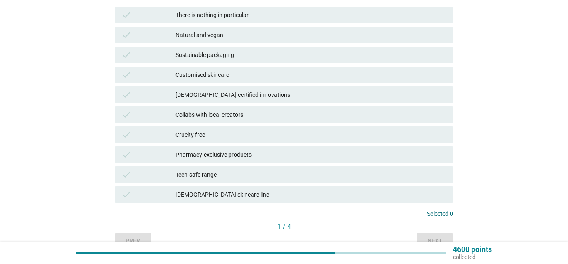
scroll to position [127, 0]
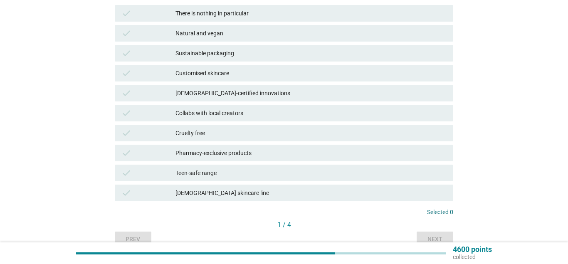
click at [211, 157] on div "Pharmacy-exclusive products" at bounding box center [311, 153] width 271 height 10
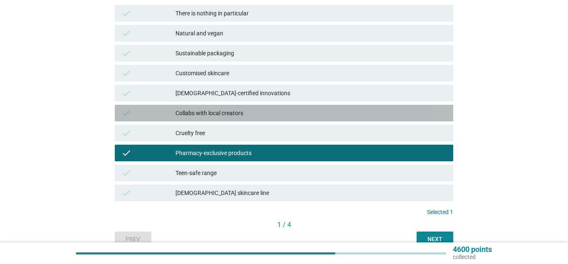
click at [198, 116] on div "Collabs with local creators" at bounding box center [311, 113] width 271 height 10
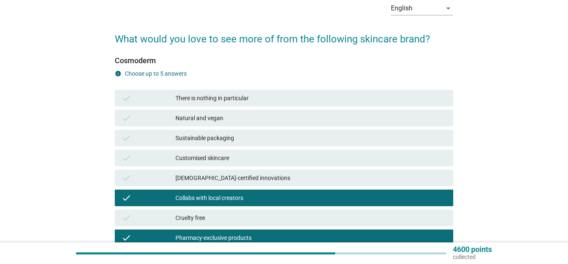
scroll to position [85, 0]
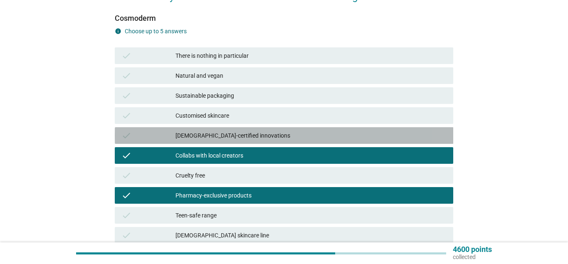
click at [212, 132] on div "[DEMOGRAPHIC_DATA]-certified innovations" at bounding box center [311, 136] width 271 height 10
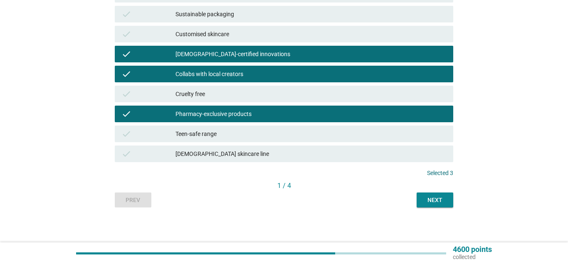
scroll to position [169, 0]
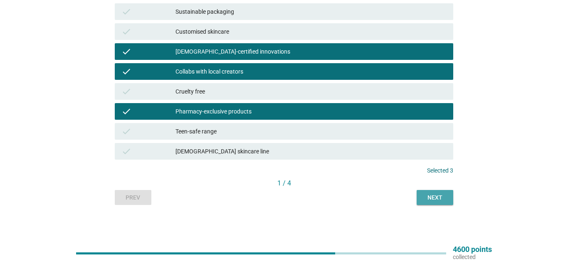
click at [441, 192] on button "Next" at bounding box center [435, 197] width 37 height 15
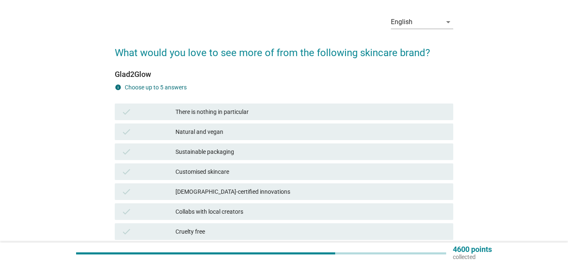
scroll to position [42, 0]
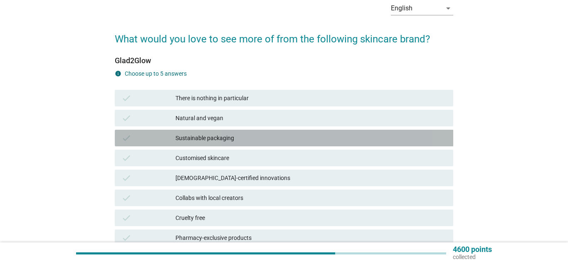
click at [216, 138] on div "Sustainable packaging" at bounding box center [311, 138] width 271 height 10
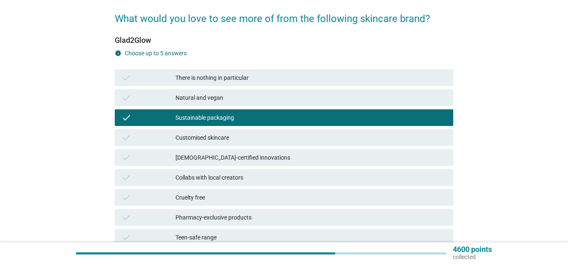
scroll to position [85, 0]
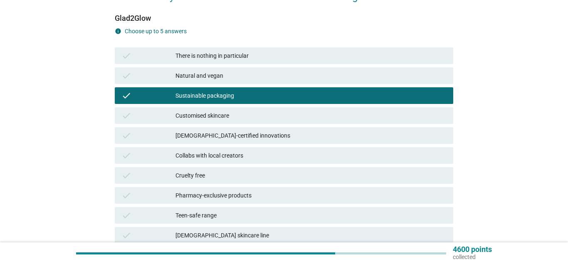
click at [210, 138] on div "[DEMOGRAPHIC_DATA]-certified innovations" at bounding box center [311, 136] width 271 height 10
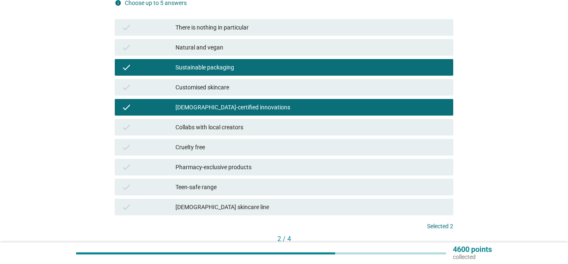
scroll to position [127, 0]
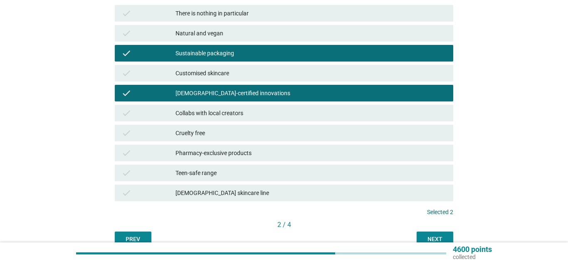
click at [277, 153] on div "Pharmacy-exclusive products" at bounding box center [311, 153] width 271 height 10
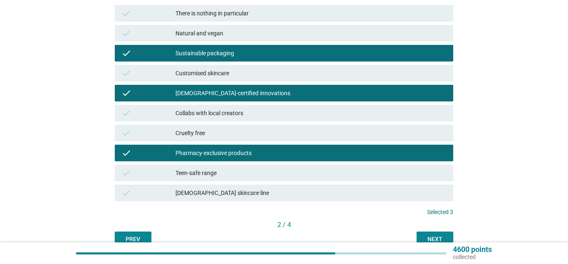
click at [436, 235] on div "Next" at bounding box center [435, 239] width 23 height 9
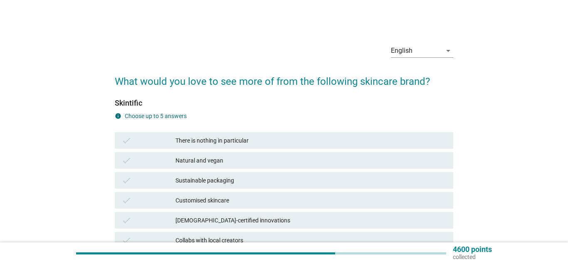
click at [231, 175] on div "check Sustainable packaging" at bounding box center [284, 180] width 339 height 17
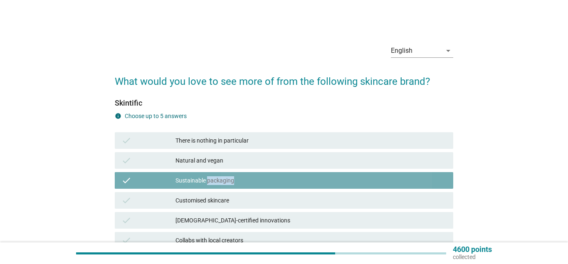
click at [231, 175] on div "check Sustainable packaging" at bounding box center [284, 180] width 339 height 17
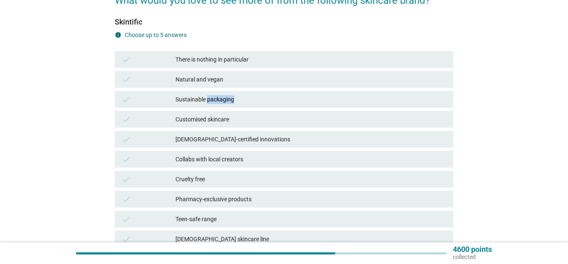
scroll to position [85, 0]
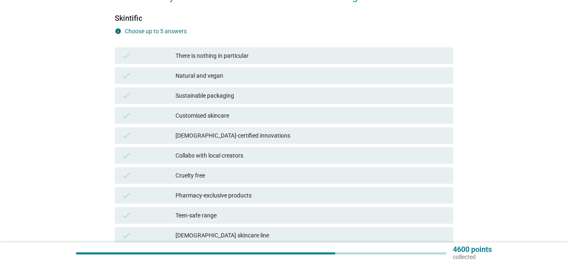
click at [159, 94] on div "check" at bounding box center [148, 96] width 54 height 10
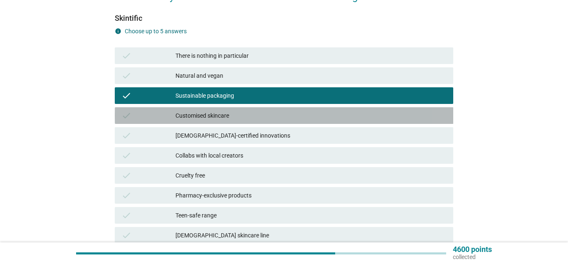
click at [209, 116] on div "Customised skincare" at bounding box center [311, 116] width 271 height 10
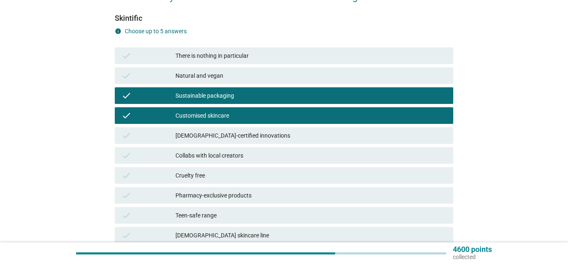
click at [208, 133] on div "[DEMOGRAPHIC_DATA]-certified innovations" at bounding box center [311, 136] width 271 height 10
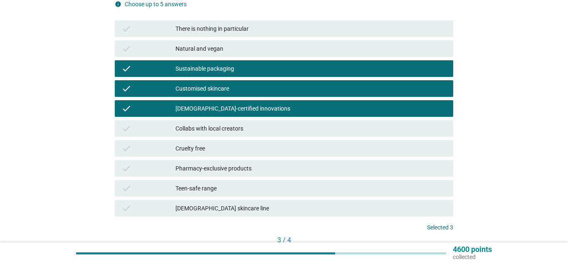
scroll to position [127, 0]
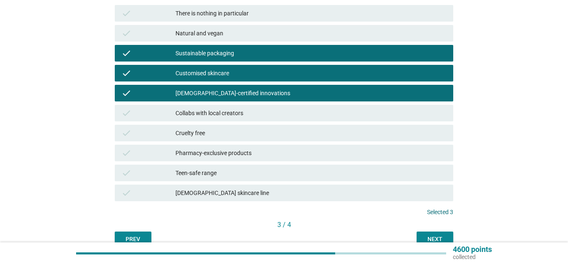
click at [221, 154] on div "Pharmacy-exclusive products" at bounding box center [311, 153] width 271 height 10
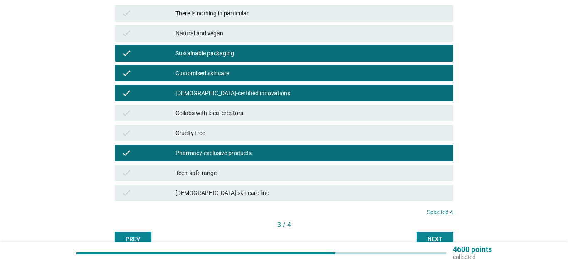
click at [431, 230] on div "3 / 4" at bounding box center [284, 226] width 339 height 12
click at [436, 239] on div "Next" at bounding box center [435, 239] width 23 height 9
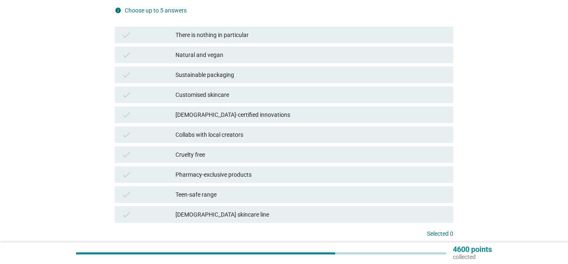
scroll to position [42, 0]
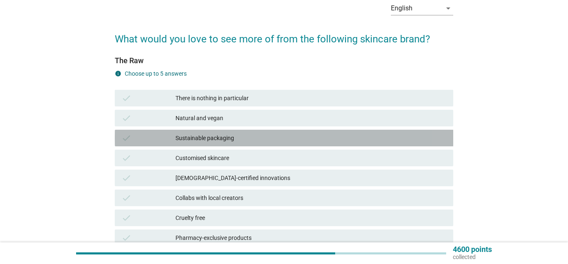
click at [219, 136] on div "Sustainable packaging" at bounding box center [311, 138] width 271 height 10
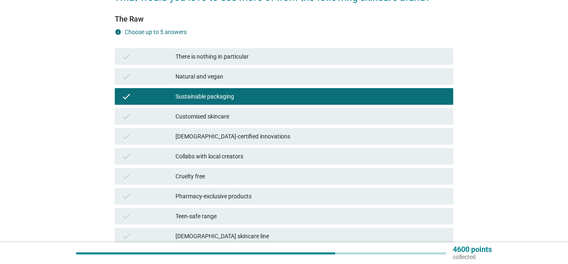
scroll to position [85, 0]
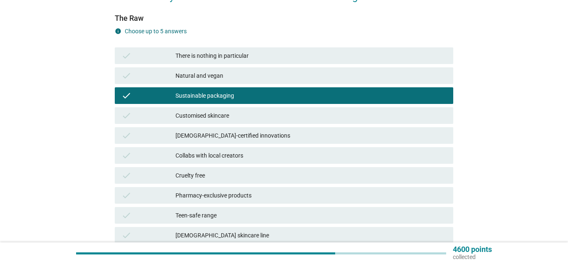
click at [215, 117] on div "Customised skincare" at bounding box center [311, 116] width 271 height 10
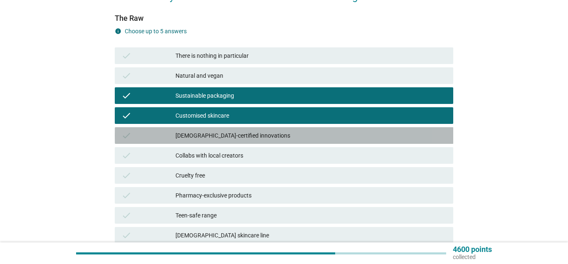
click at [207, 135] on div "[DEMOGRAPHIC_DATA]-certified innovations" at bounding box center [311, 136] width 271 height 10
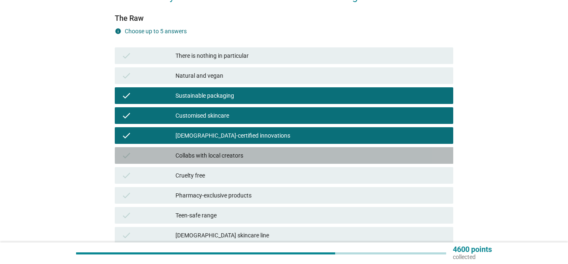
click at [203, 150] on div "check Collabs with local creators" at bounding box center [284, 155] width 339 height 17
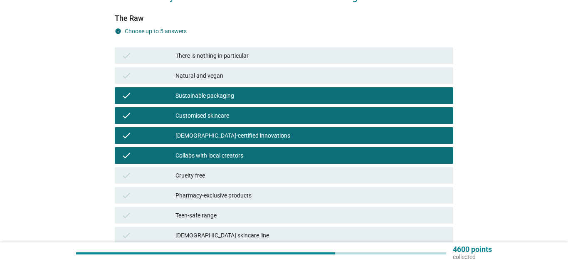
scroll to position [127, 0]
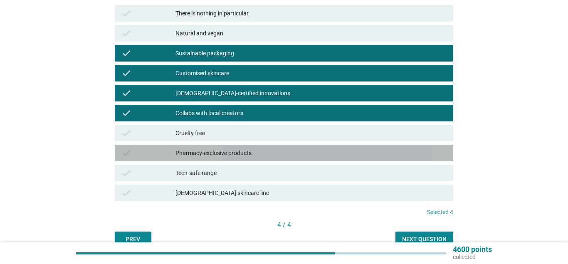
click at [256, 154] on div "Pharmacy-exclusive products" at bounding box center [311, 153] width 271 height 10
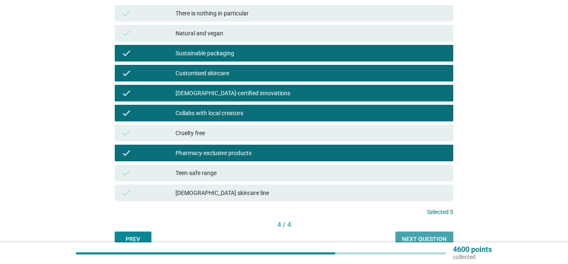
click at [449, 234] on button "Next question" at bounding box center [425, 239] width 58 height 15
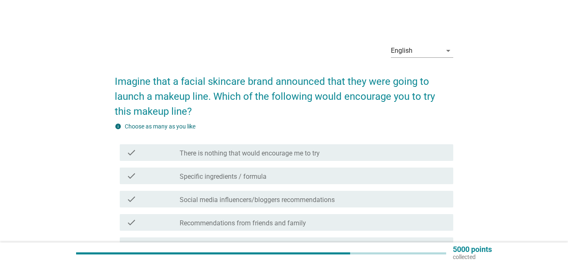
scroll to position [42, 0]
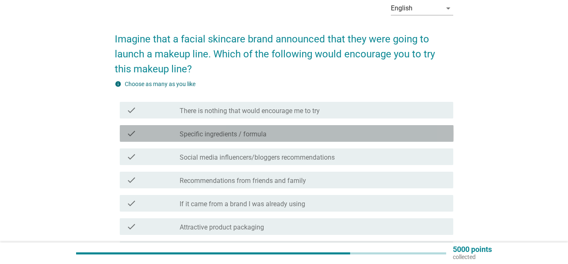
click at [226, 134] on label "Specific ingredients / formula" at bounding box center [223, 134] width 87 height 8
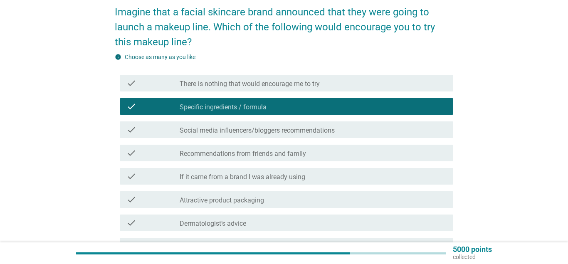
scroll to position [85, 0]
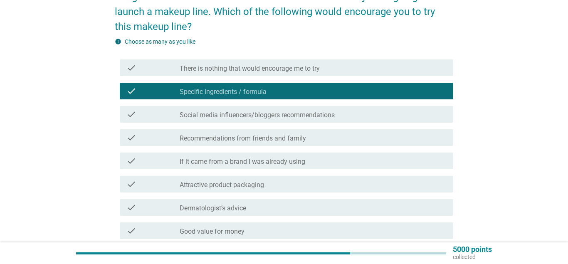
click at [235, 117] on label "Social media influencers/bloggers recommendations" at bounding box center [257, 115] width 155 height 8
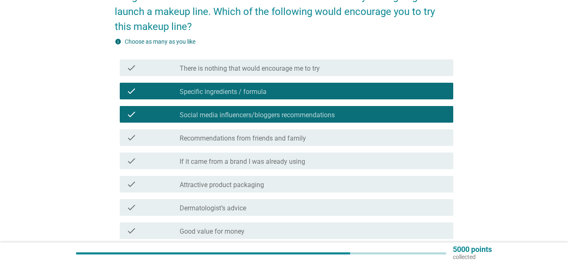
click at [224, 187] on label "Attractive product packaging" at bounding box center [222, 185] width 84 height 8
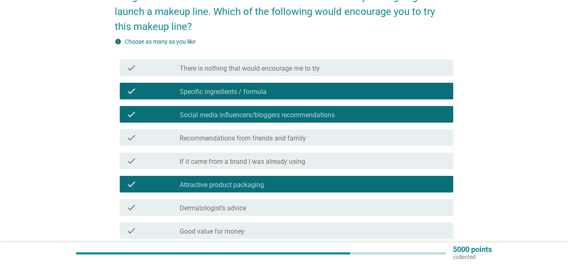
click at [231, 206] on label "Dermatologist’s advice" at bounding box center [213, 208] width 67 height 8
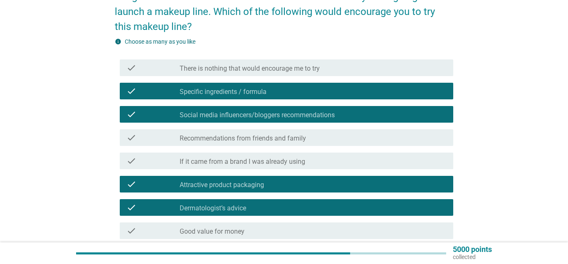
scroll to position [170, 0]
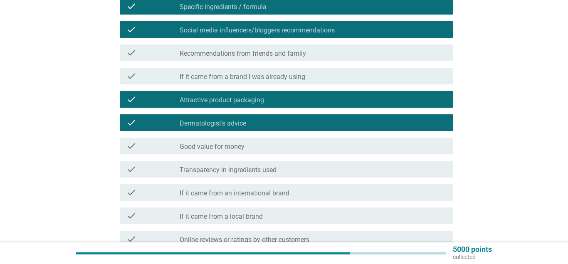
click at [236, 149] on label "Good value for money" at bounding box center [212, 147] width 65 height 8
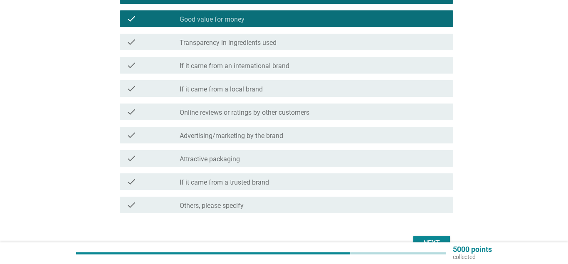
scroll to position [339, 0]
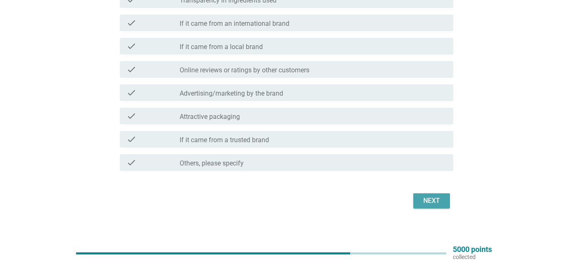
click at [425, 201] on div "Next" at bounding box center [431, 201] width 23 height 10
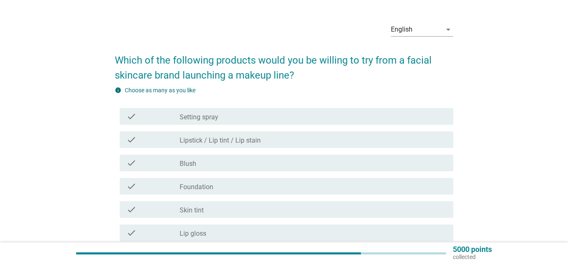
scroll to position [42, 0]
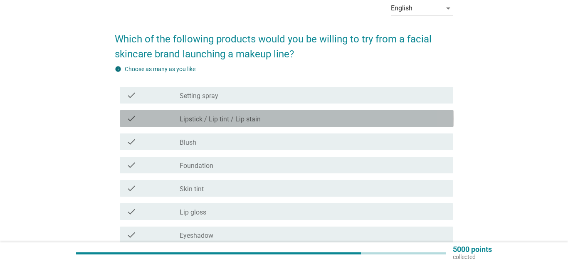
click at [219, 120] on label "Lipstick / Lip tint / Lip stain" at bounding box center [220, 119] width 81 height 8
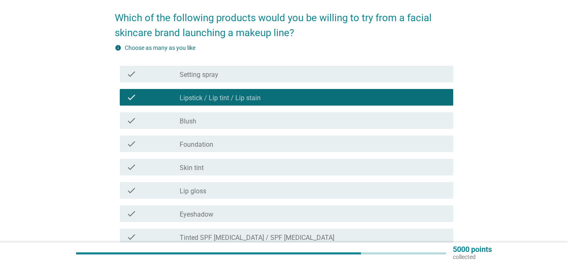
scroll to position [85, 0]
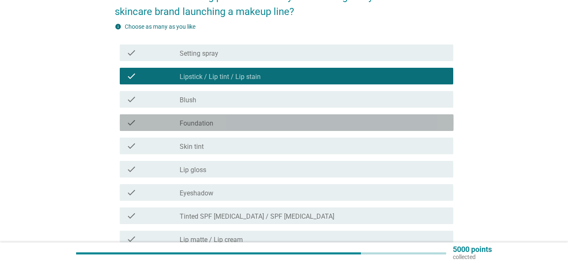
click at [206, 126] on label "Foundation" at bounding box center [197, 123] width 34 height 8
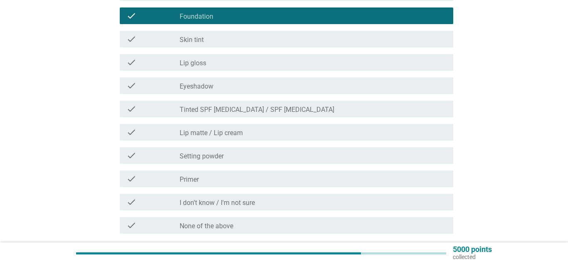
scroll to position [212, 0]
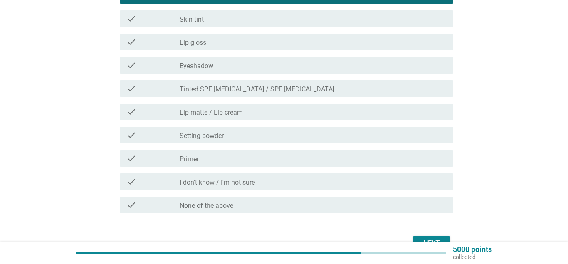
click at [202, 135] on label "Setting powder" at bounding box center [202, 136] width 44 height 8
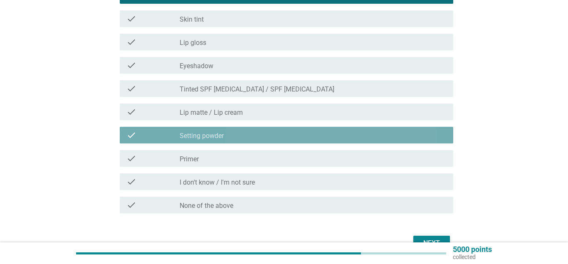
click at [202, 135] on label "Setting powder" at bounding box center [202, 136] width 44 height 8
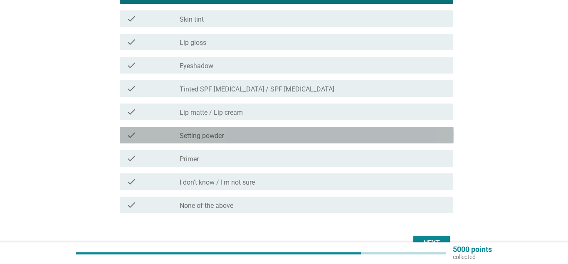
click at [203, 140] on div "check check_box_outline_blank Setting powder" at bounding box center [287, 135] width 334 height 17
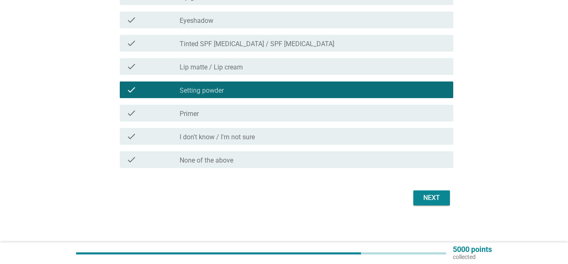
scroll to position [260, 0]
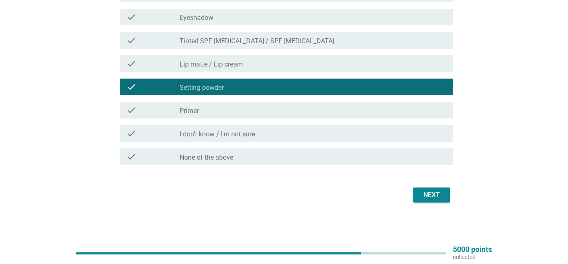
click at [420, 192] on button "Next" at bounding box center [432, 195] width 37 height 15
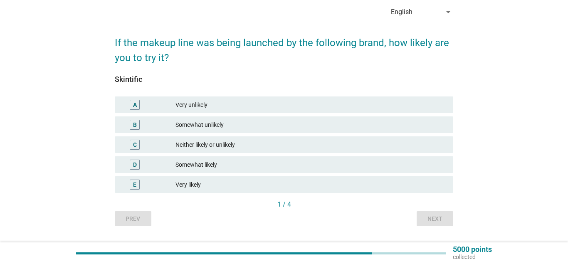
scroll to position [42, 0]
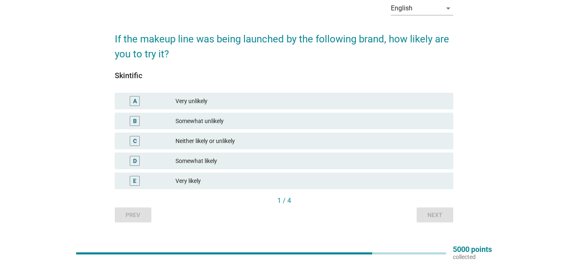
click at [197, 161] on div "Somewhat likely" at bounding box center [311, 161] width 271 height 10
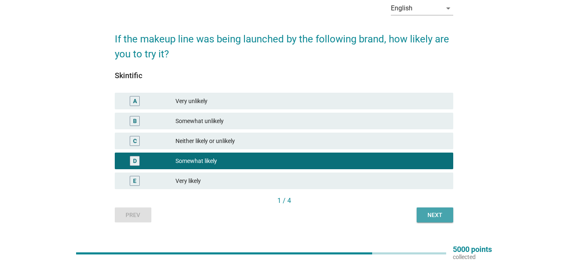
click at [420, 213] on button "Next" at bounding box center [435, 215] width 37 height 15
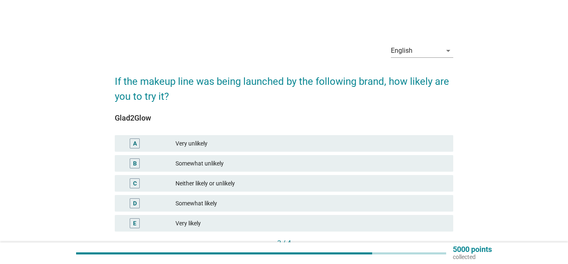
click at [202, 181] on div "Neither likely or unlikely" at bounding box center [311, 183] width 271 height 10
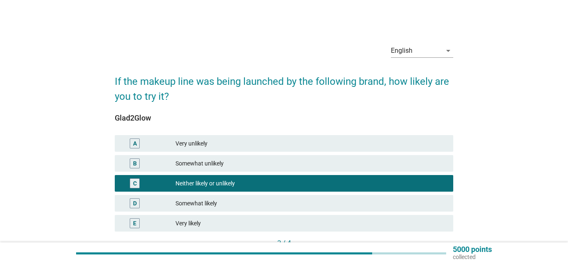
scroll to position [60, 0]
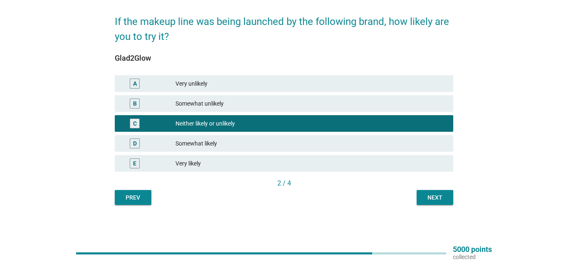
click at [437, 197] on div "Next" at bounding box center [435, 197] width 23 height 9
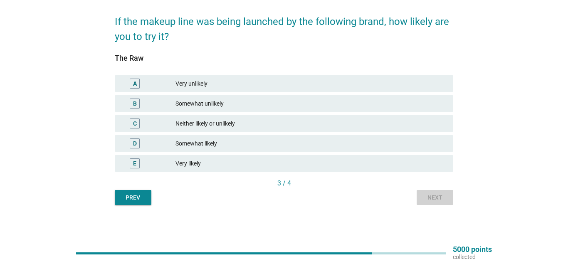
scroll to position [0, 0]
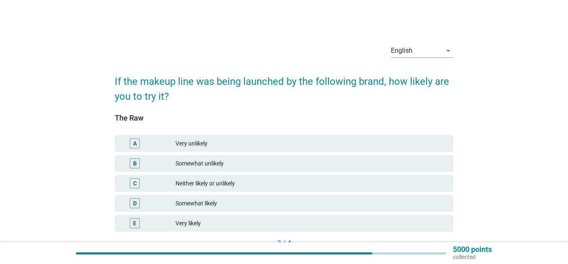
click at [192, 178] on div "C Neither likely or unlikely" at bounding box center [284, 183] width 339 height 17
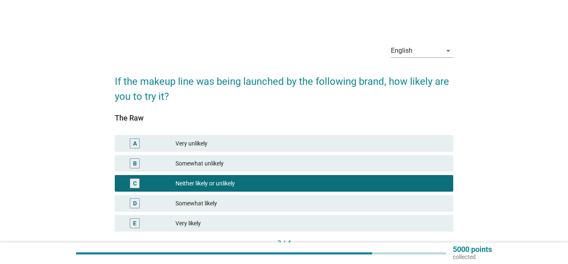
scroll to position [60, 0]
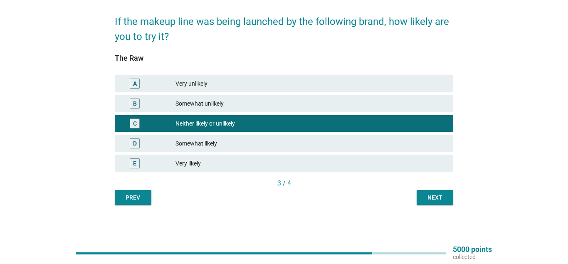
click at [435, 191] on button "Next" at bounding box center [435, 197] width 37 height 15
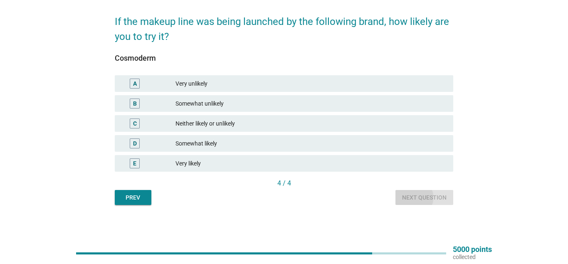
scroll to position [0, 0]
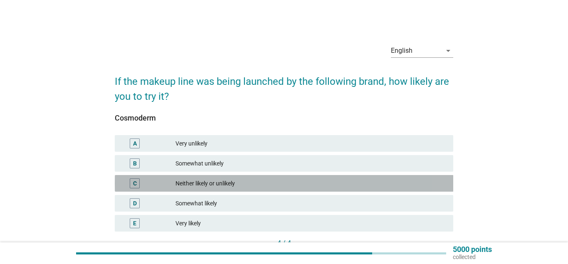
click at [200, 178] on div "C Neither likely or unlikely" at bounding box center [284, 183] width 339 height 17
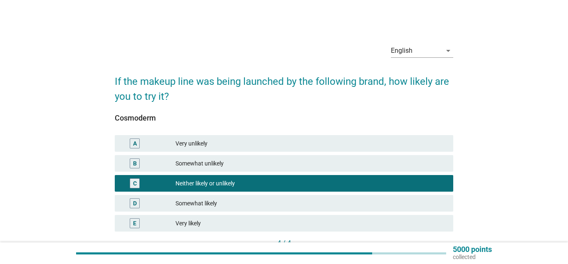
scroll to position [60, 0]
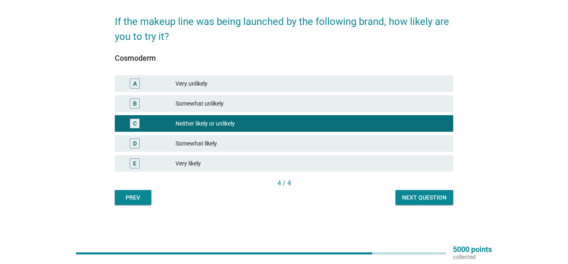
click at [409, 202] on button "Next question" at bounding box center [425, 197] width 58 height 15
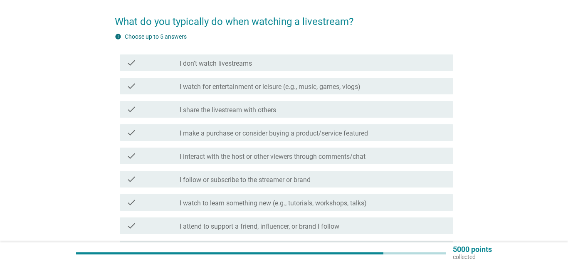
scroll to position [0, 0]
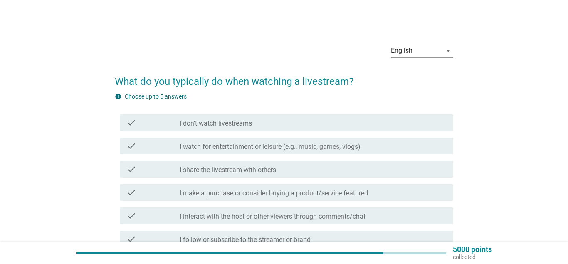
click at [258, 124] on div "check_box_outline_blank I don’t watch livestreams" at bounding box center [313, 123] width 267 height 10
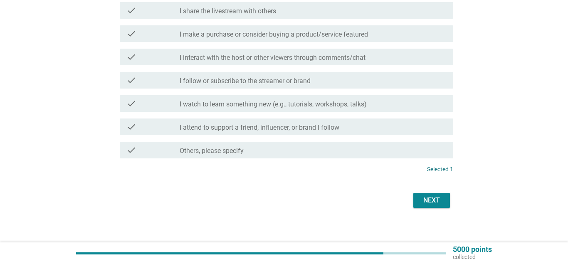
scroll to position [164, 0]
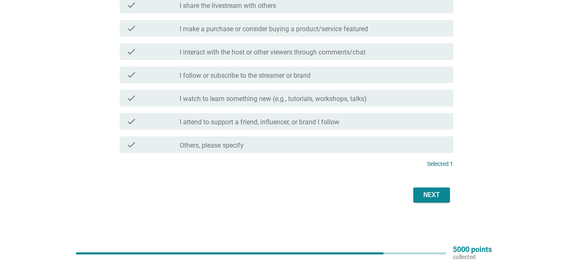
click at [422, 188] on button "Next" at bounding box center [432, 195] width 37 height 15
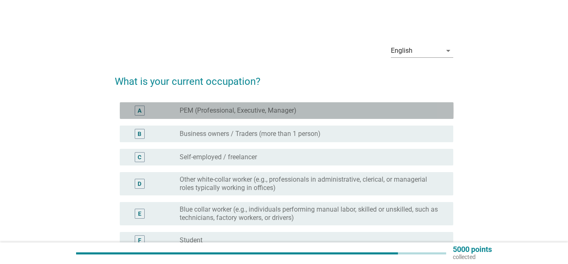
click at [208, 110] on label "PEM (Professional, Executive, Manager)" at bounding box center [238, 111] width 117 height 8
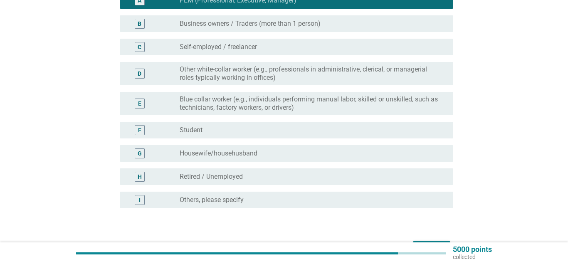
scroll to position [127, 0]
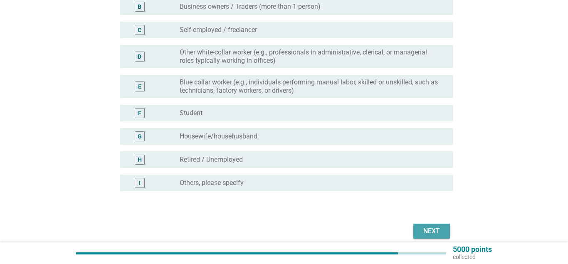
click at [442, 232] on div "Next" at bounding box center [431, 231] width 23 height 10
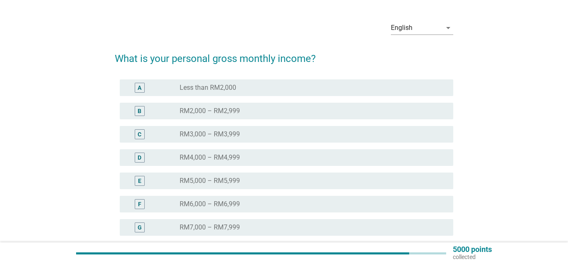
scroll to position [42, 0]
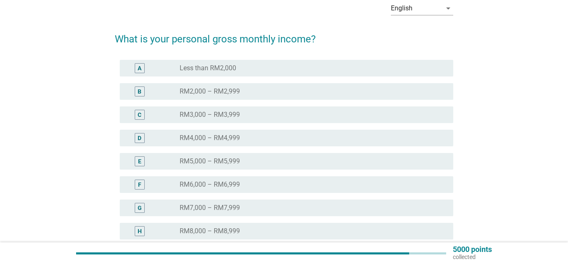
click at [230, 163] on label "RM5,000 – RM5,999" at bounding box center [210, 161] width 60 height 8
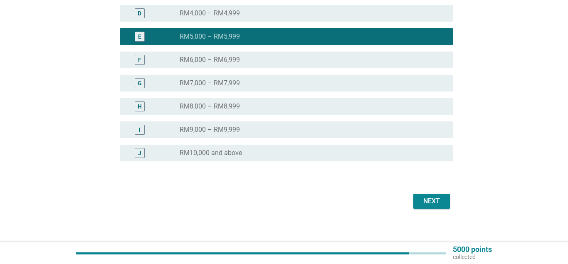
scroll to position [170, 0]
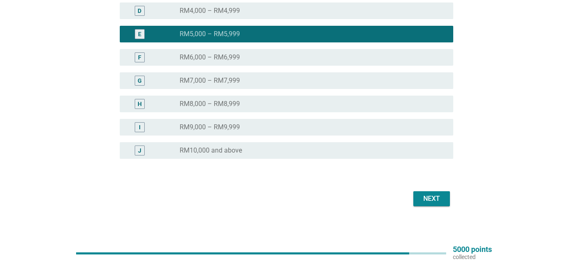
click at [421, 196] on div "Next" at bounding box center [431, 199] width 23 height 10
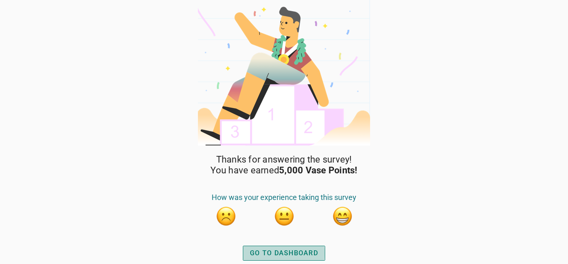
click at [285, 247] on button "GO TO DASHBOARD" at bounding box center [284, 253] width 82 height 15
